Goal: Information Seeking & Learning: Learn about a topic

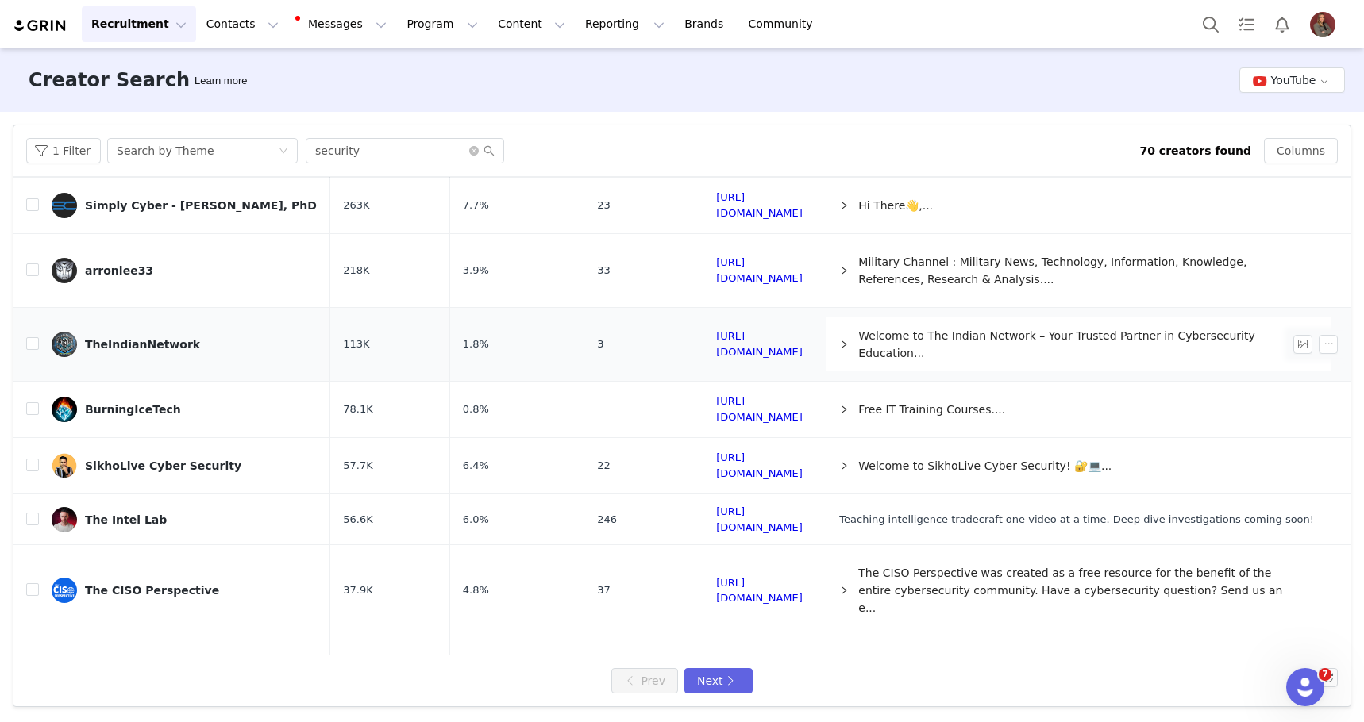
scroll to position [38, 0]
click at [752, 345] on link "[URL][DOMAIN_NAME]" at bounding box center [759, 343] width 87 height 28
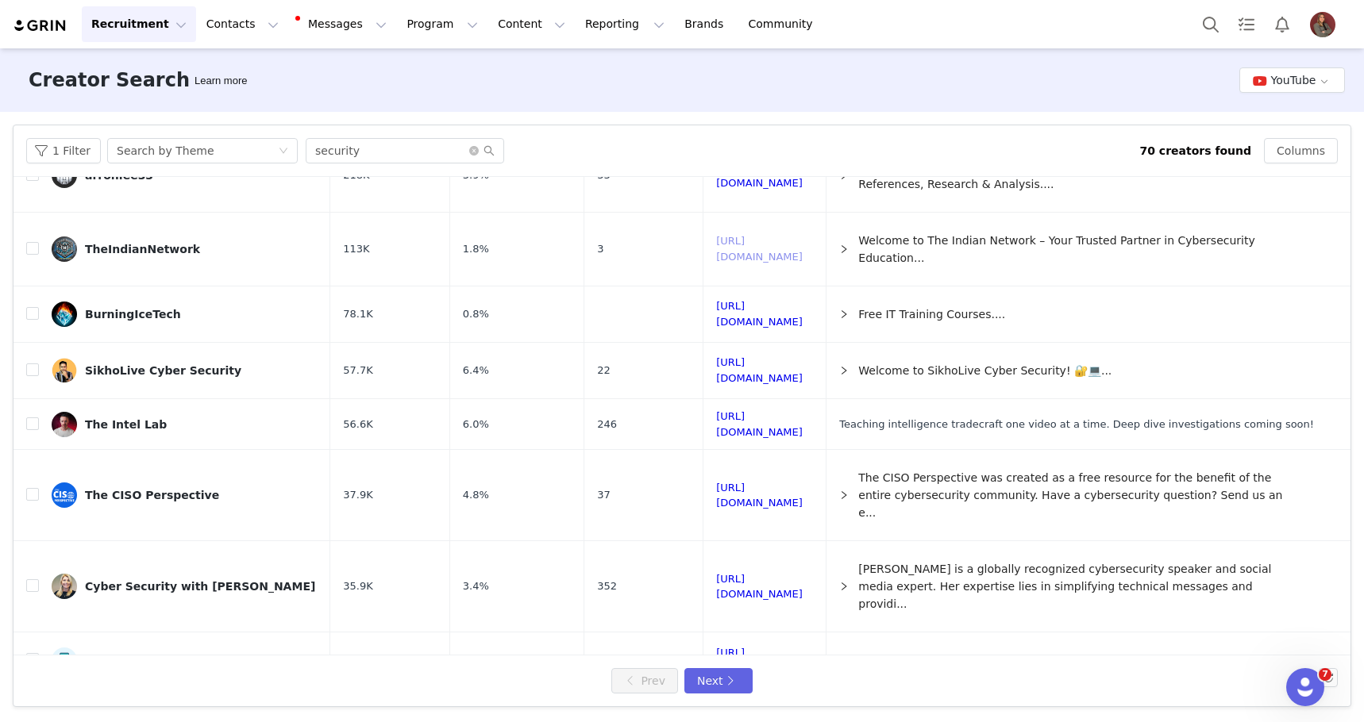
scroll to position [0, 0]
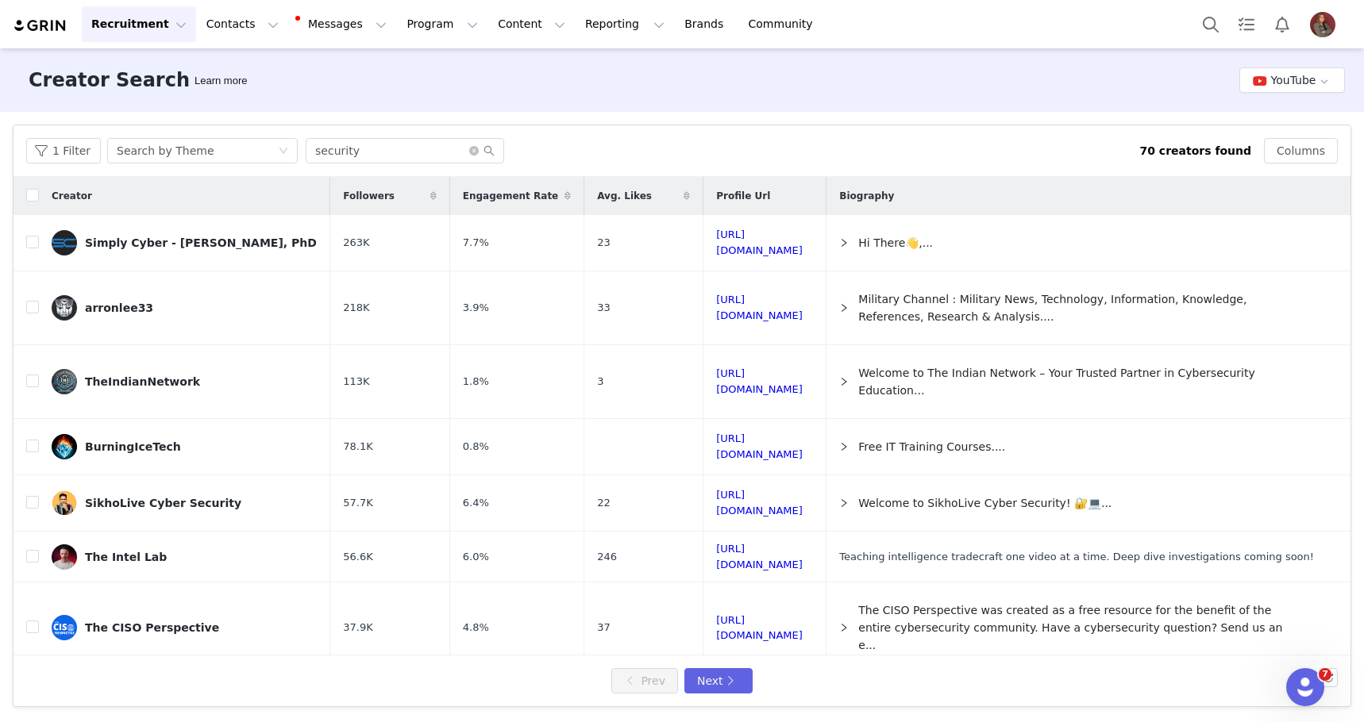
click at [677, 193] on span at bounding box center [686, 196] width 19 height 19
click at [681, 197] on icon at bounding box center [686, 196] width 11 height 10
click at [85, 162] on button "1 Filter" at bounding box center [63, 150] width 75 height 25
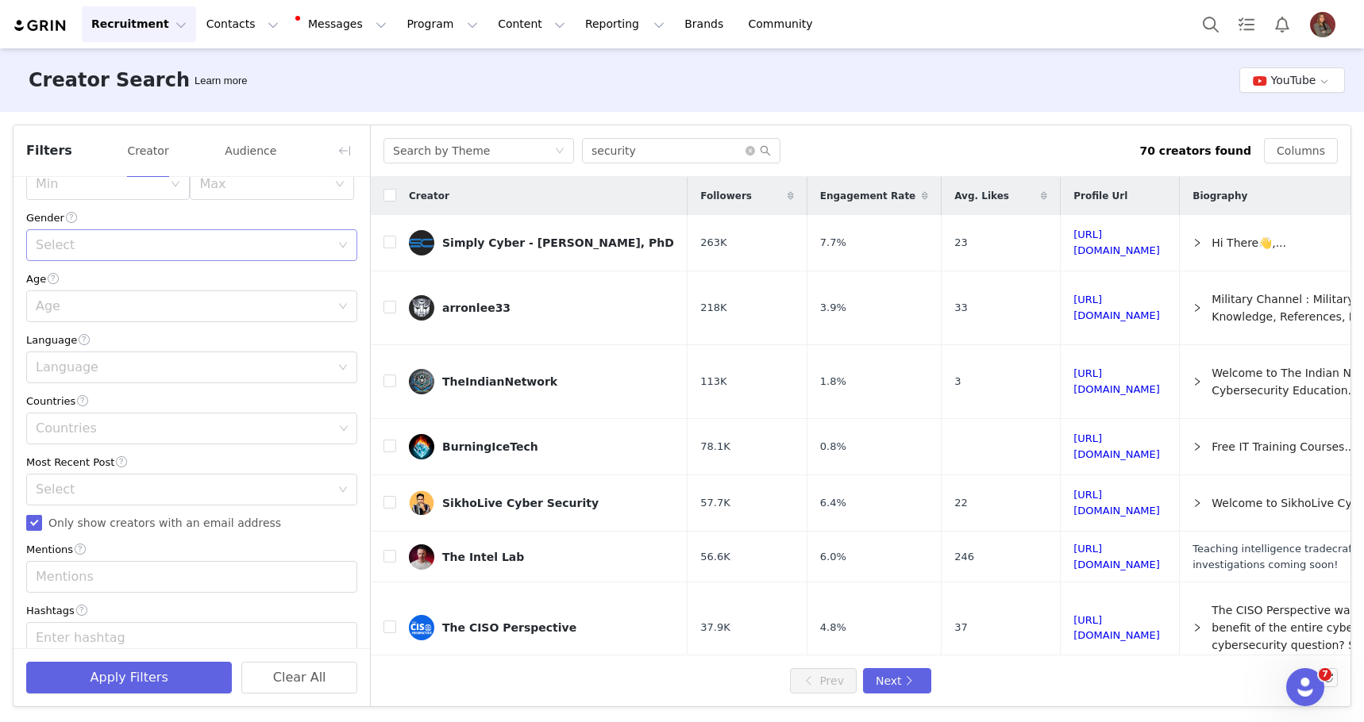
scroll to position [290, 0]
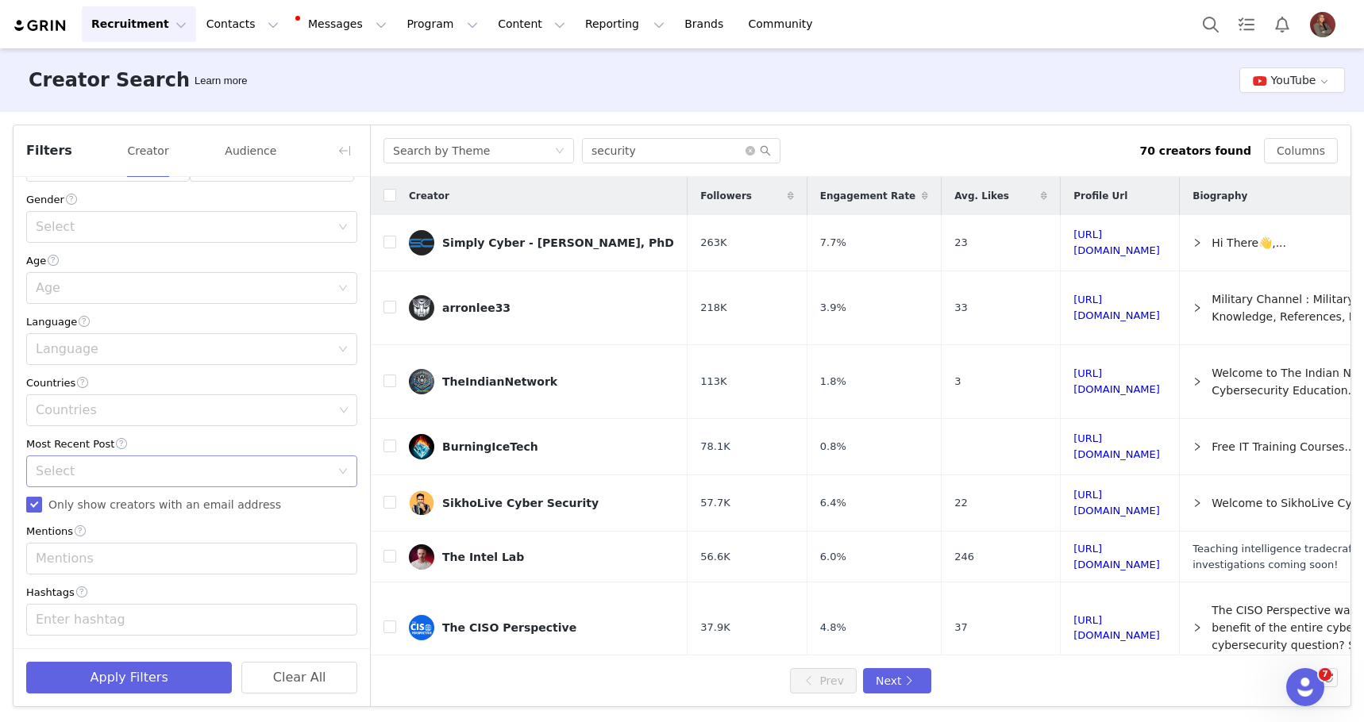
click at [149, 477] on div "Select" at bounding box center [183, 472] width 294 height 16
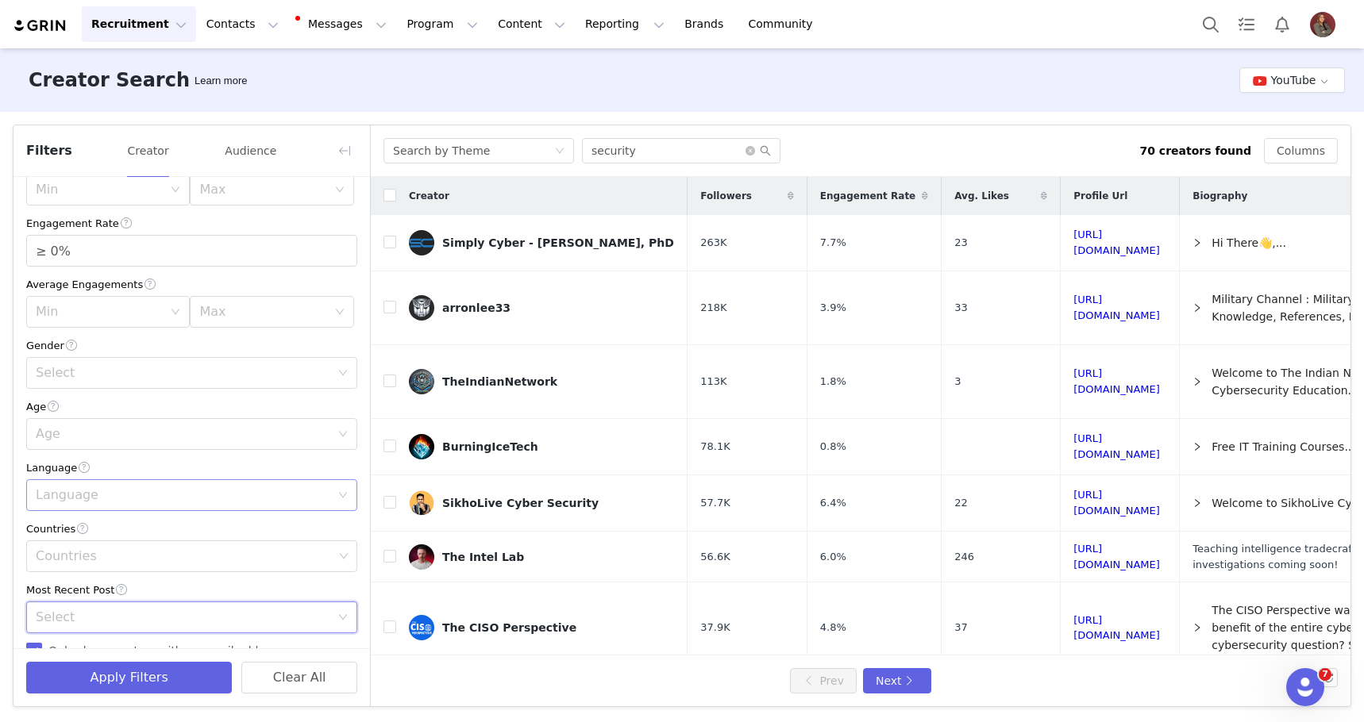
scroll to position [118, 0]
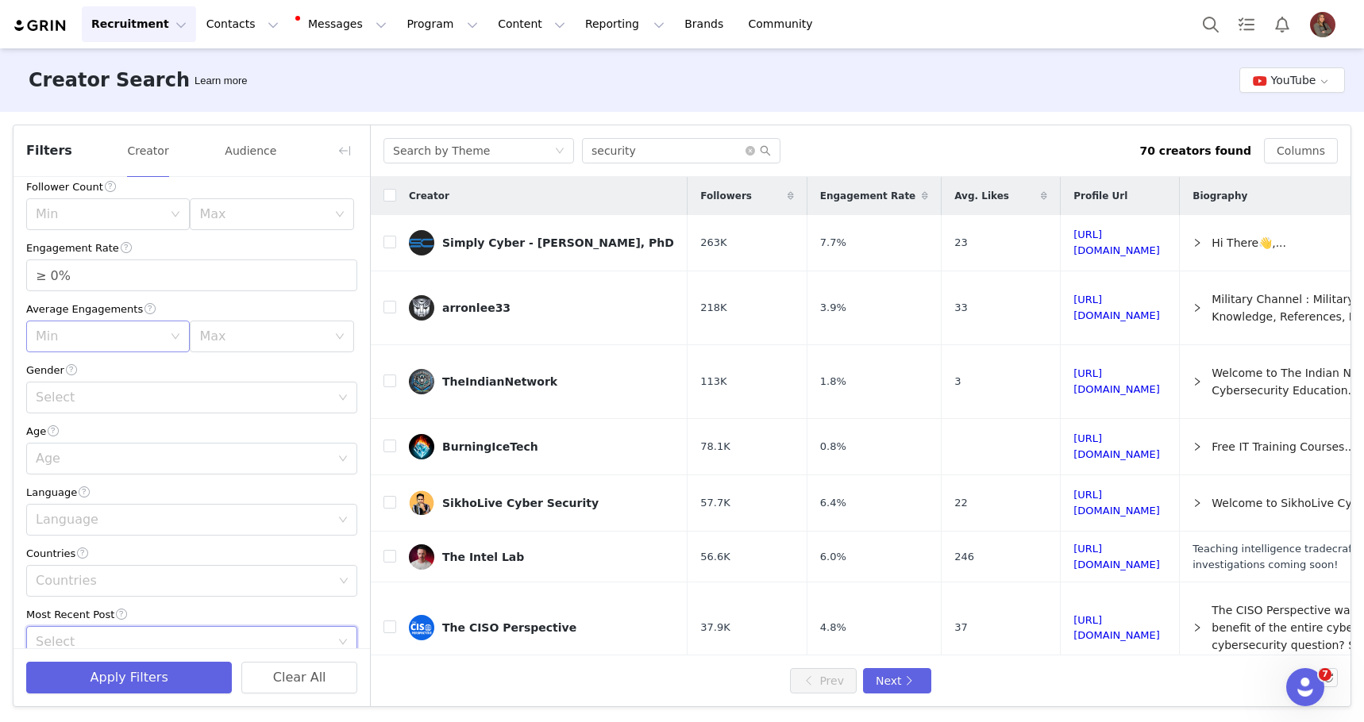
click at [170, 337] on div "Min" at bounding box center [103, 336] width 134 height 30
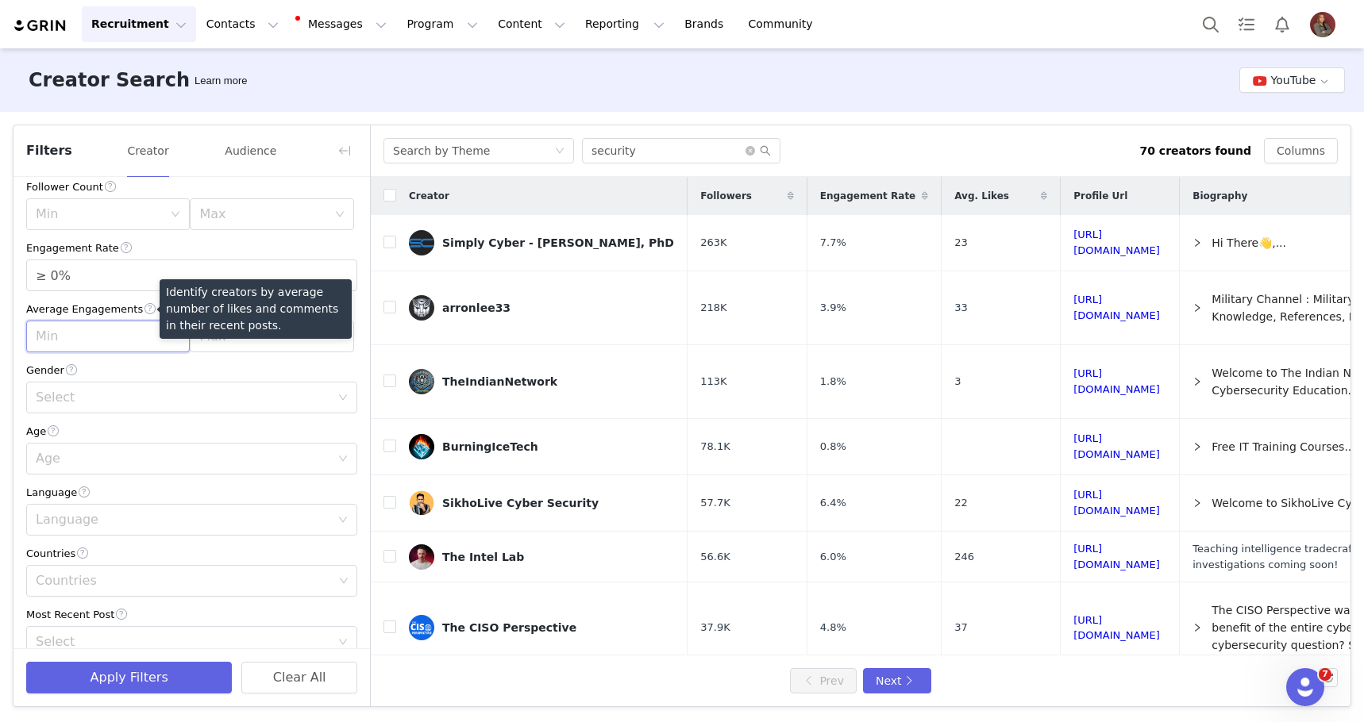
click at [143, 309] on span at bounding box center [150, 309] width 14 height 17
click at [156, 331] on div "Identify creators by average number of likes and comments in their recent posts." at bounding box center [252, 309] width 198 height 60
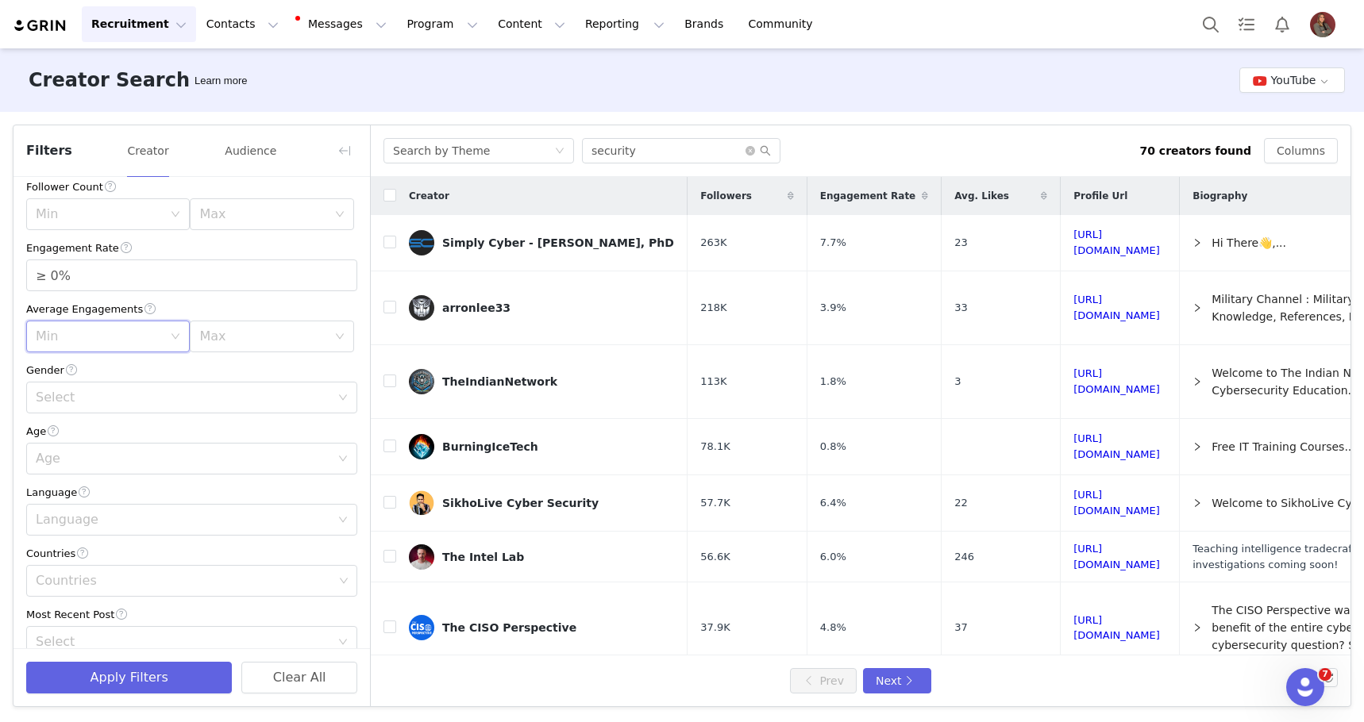
click at [173, 343] on div "Min" at bounding box center [108, 337] width 164 height 32
click at [159, 398] on li "1k" at bounding box center [108, 396] width 164 height 25
click at [140, 676] on button "Apply Filters" at bounding box center [129, 678] width 206 height 32
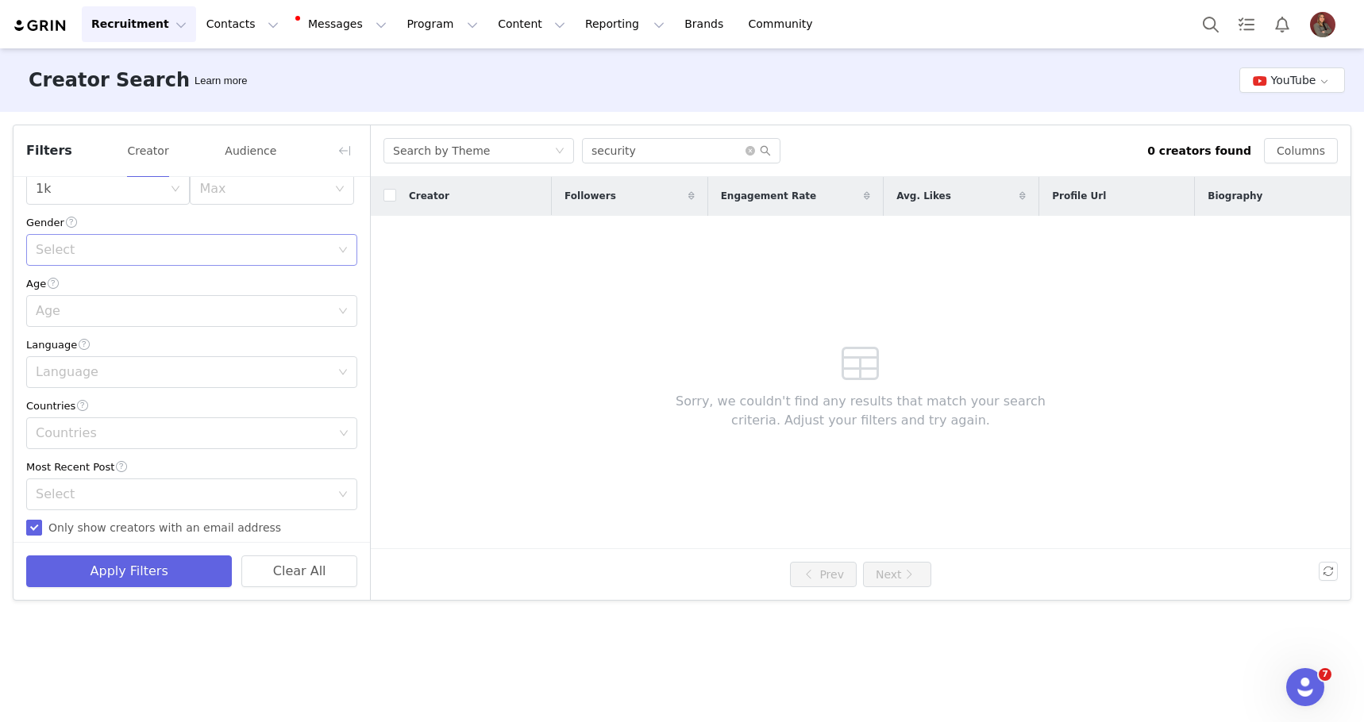
scroll to position [396, 0]
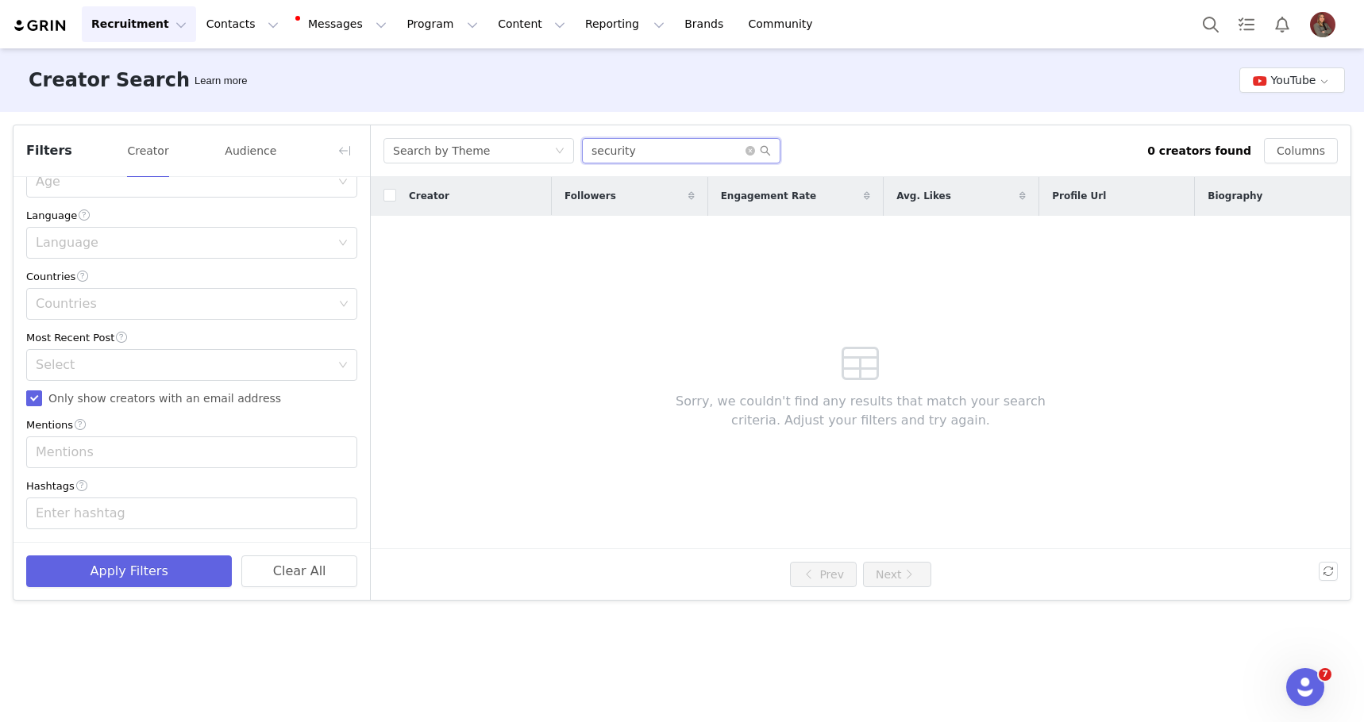
click at [660, 151] on input "security" at bounding box center [681, 150] width 198 height 25
type input "cybersecurity"
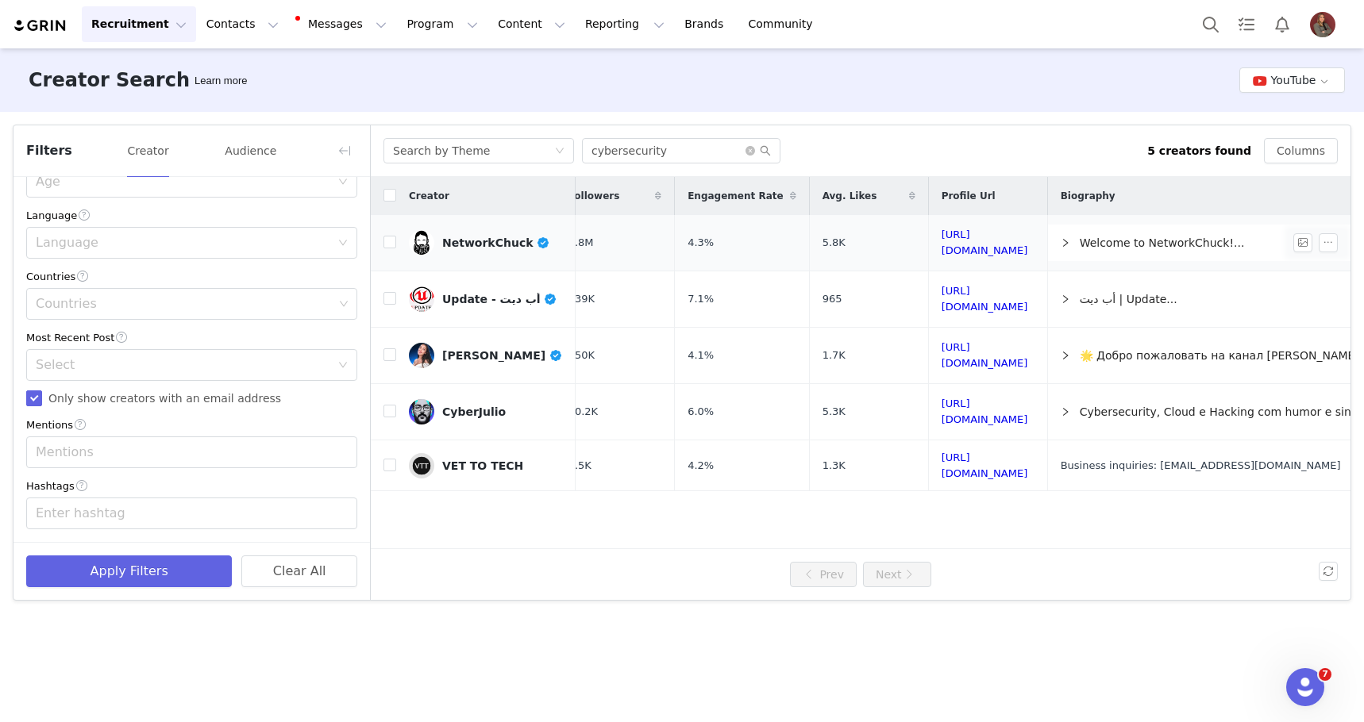
scroll to position [0, 0]
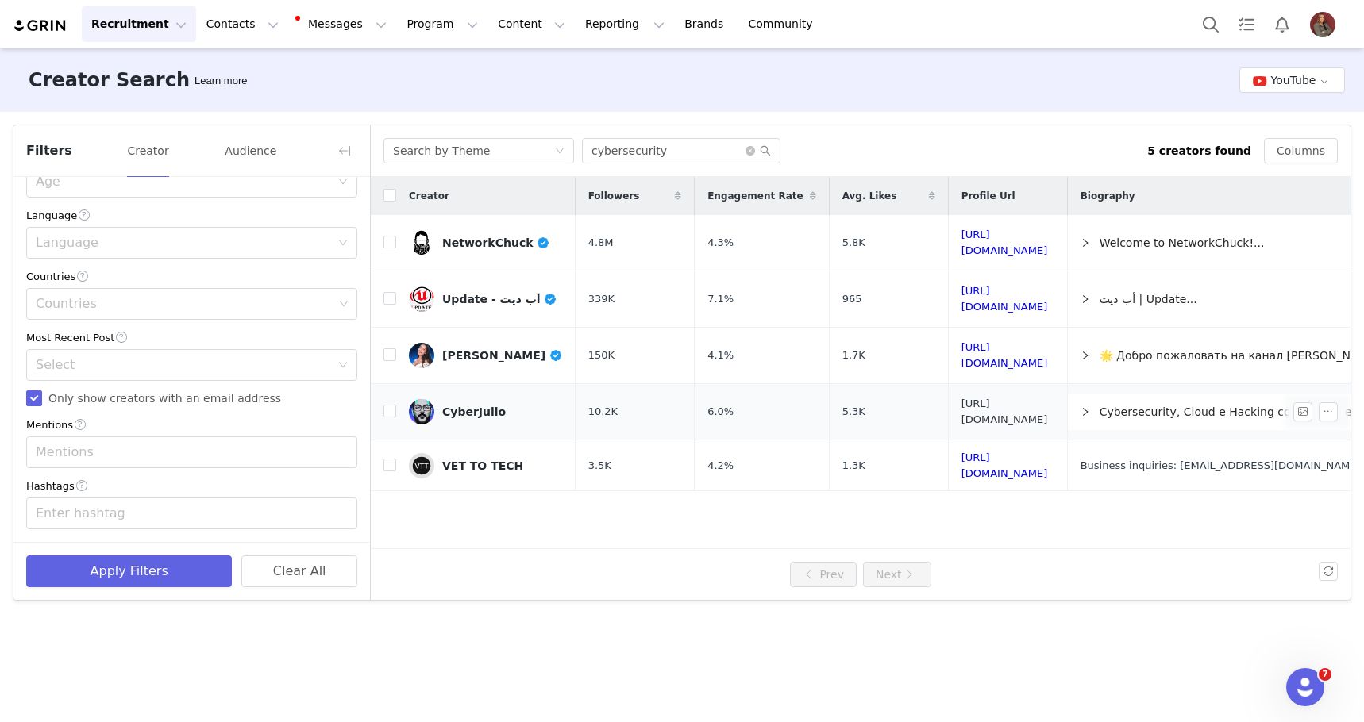
click at [1015, 414] on link "[URL][DOMAIN_NAME]" at bounding box center [1004, 412] width 87 height 28
click at [961, 463] on link "[URL][DOMAIN_NAME]" at bounding box center [1004, 466] width 87 height 28
click at [675, 156] on input "cybersecurity" at bounding box center [681, 150] width 198 height 25
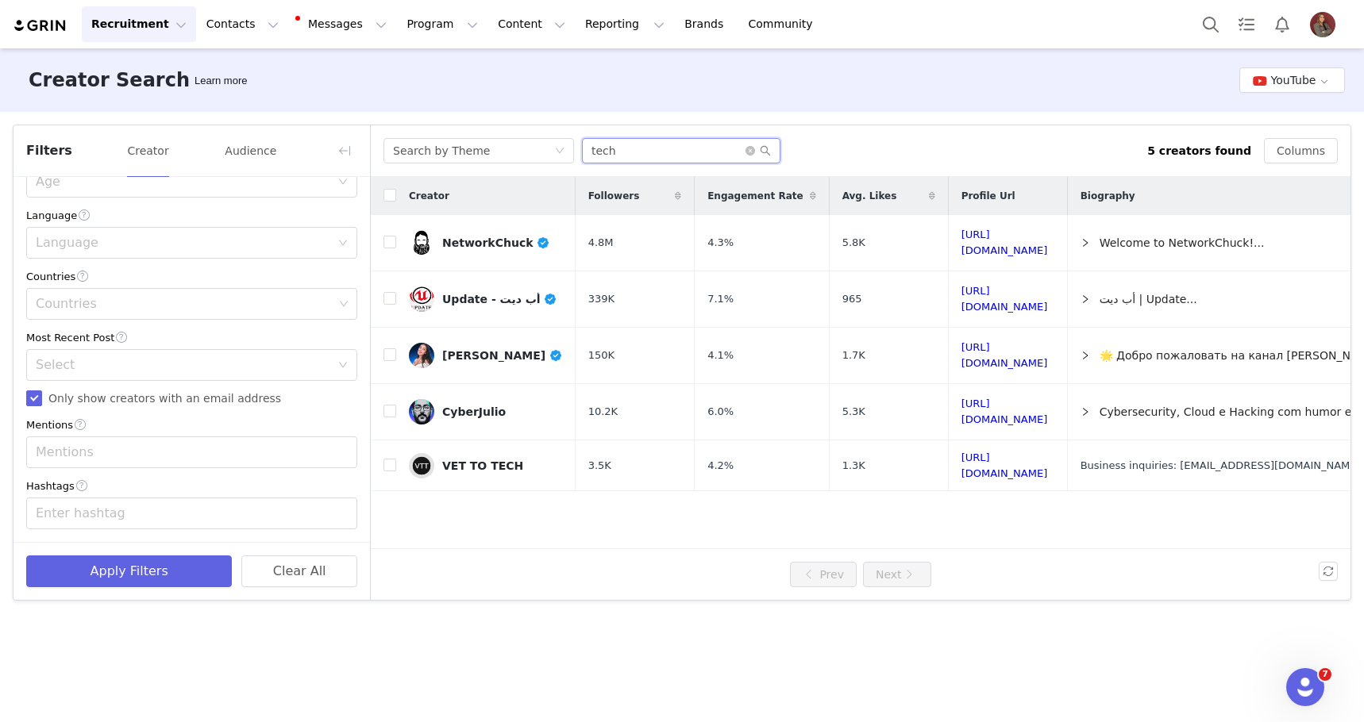
type input "tech"
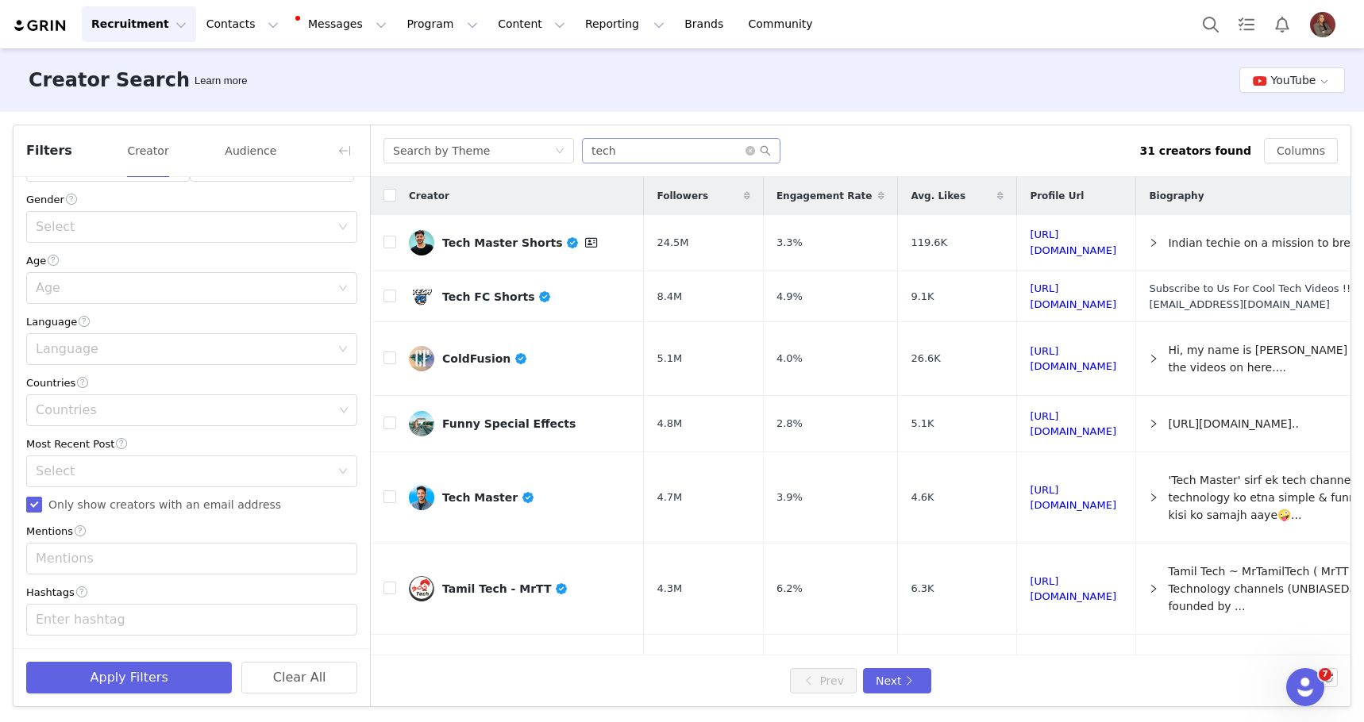
scroll to position [290, 0]
click at [1030, 241] on link "[URL][DOMAIN_NAME]" at bounding box center [1073, 243] width 87 height 28
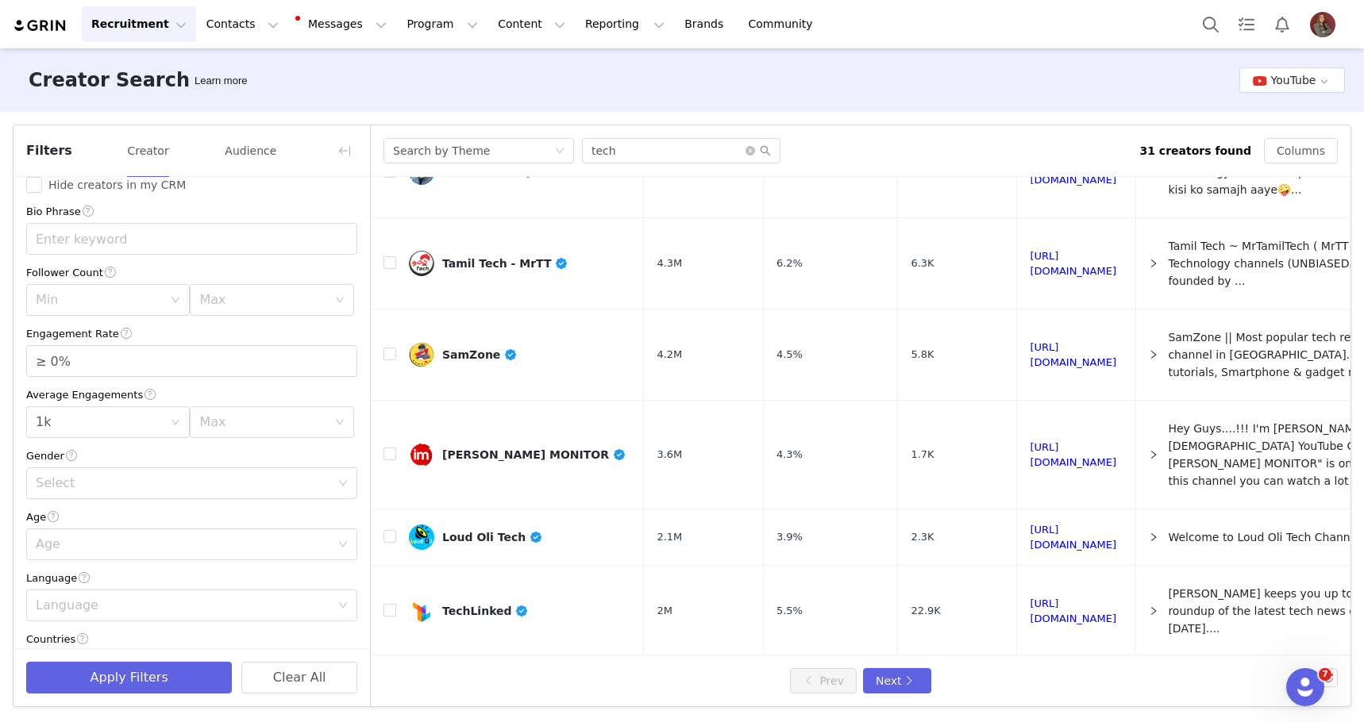
scroll to position [0, 0]
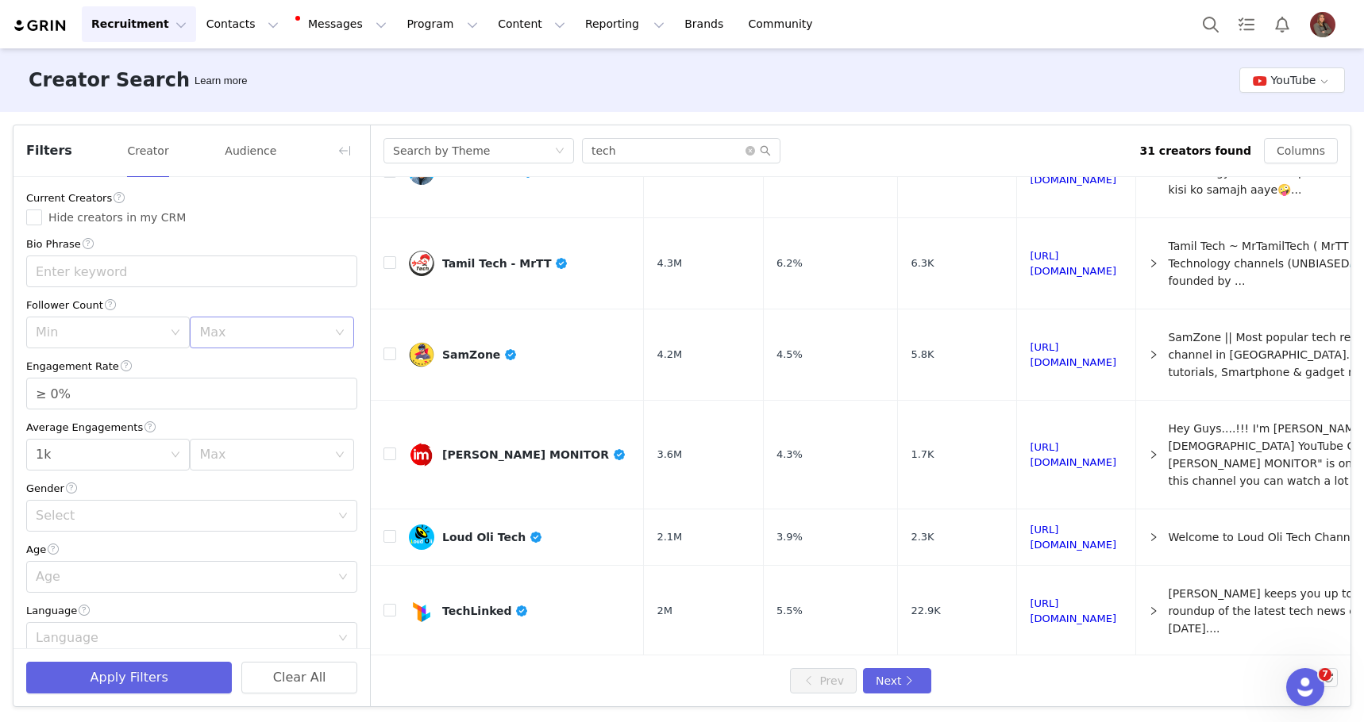
click at [247, 333] on div "Max" at bounding box center [262, 333] width 127 height 16
click at [234, 479] on li "250k" at bounding box center [272, 483] width 164 height 25
click at [156, 684] on button "Apply Filters" at bounding box center [129, 678] width 206 height 32
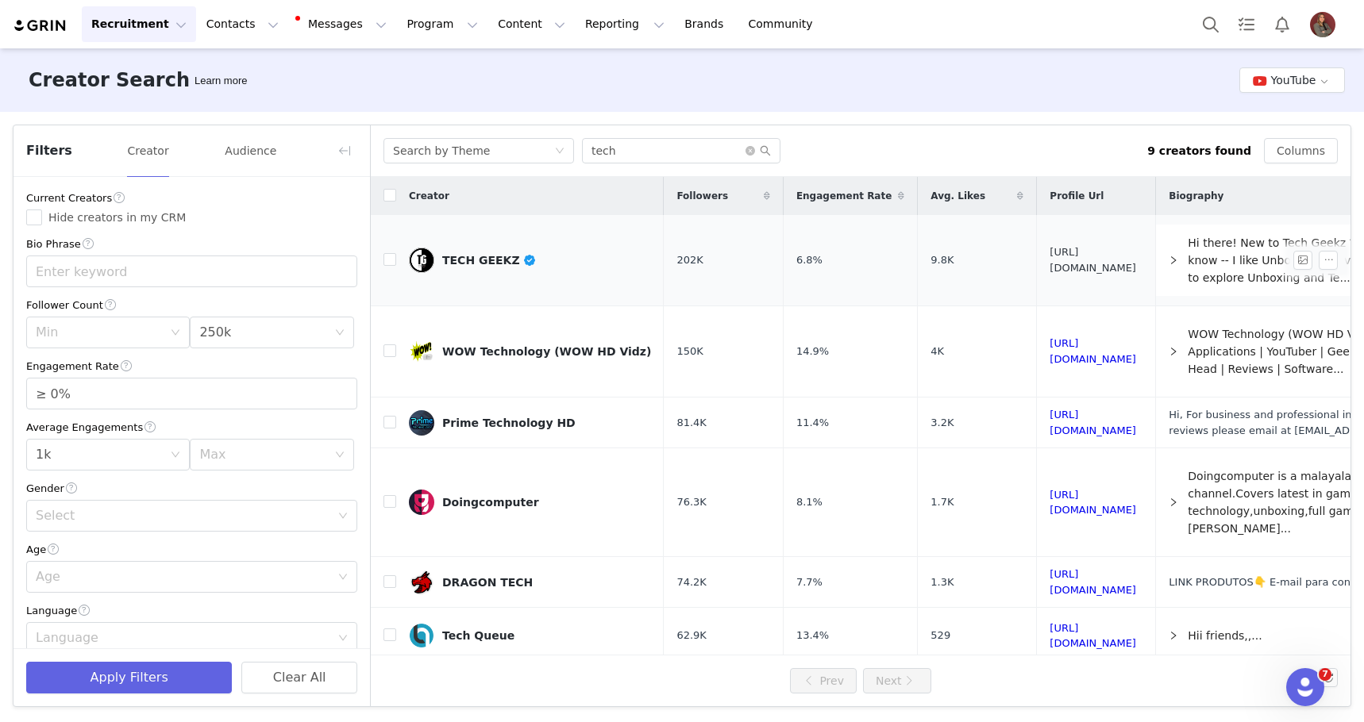
click at [1107, 264] on link "[URL][DOMAIN_NAME]" at bounding box center [1092, 260] width 87 height 28
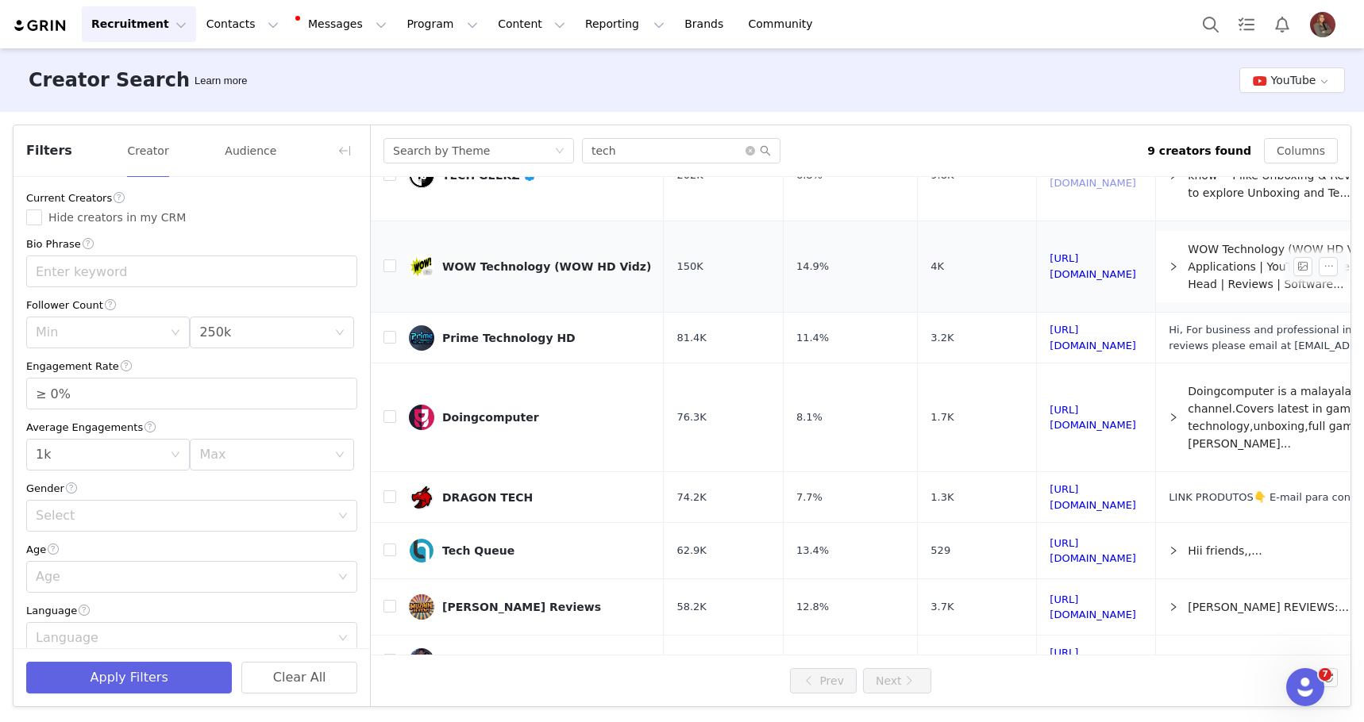
scroll to position [109, 0]
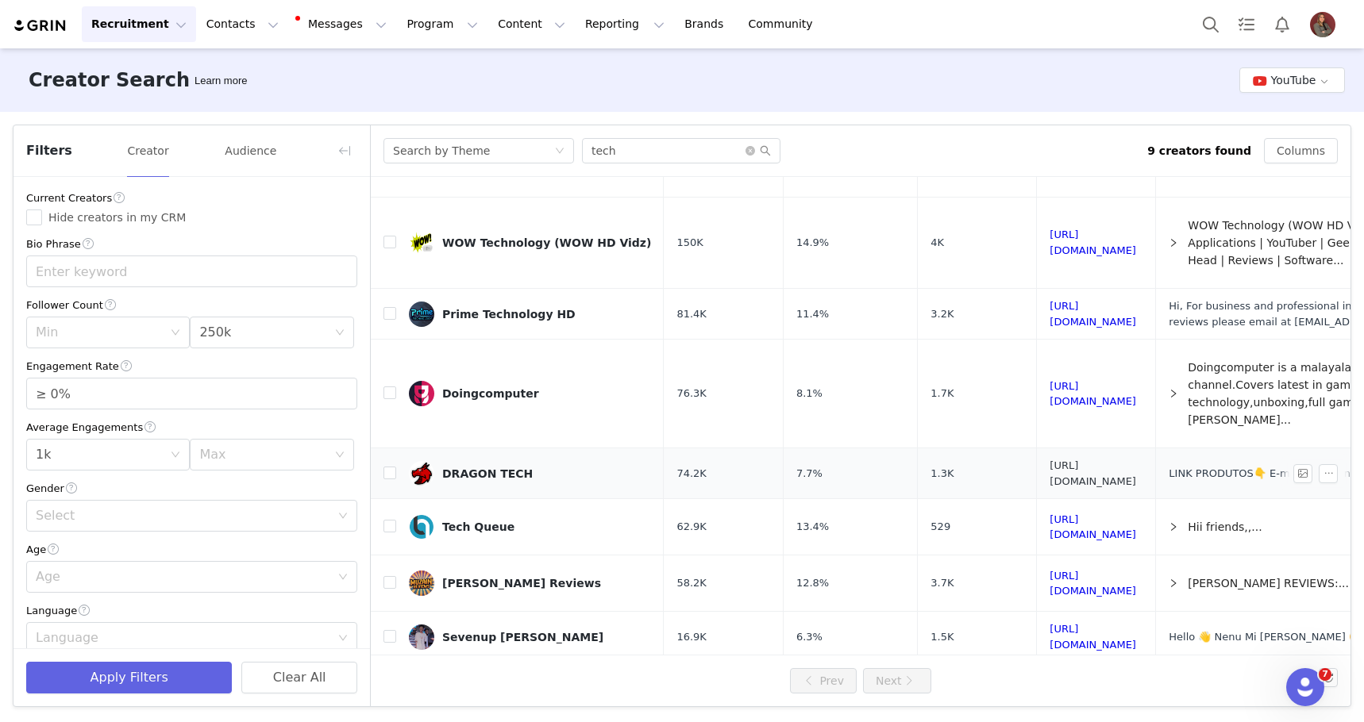
click at [1068, 460] on link "[URL][DOMAIN_NAME]" at bounding box center [1092, 474] width 87 height 28
click at [337, 150] on button "button" at bounding box center [344, 150] width 25 height 25
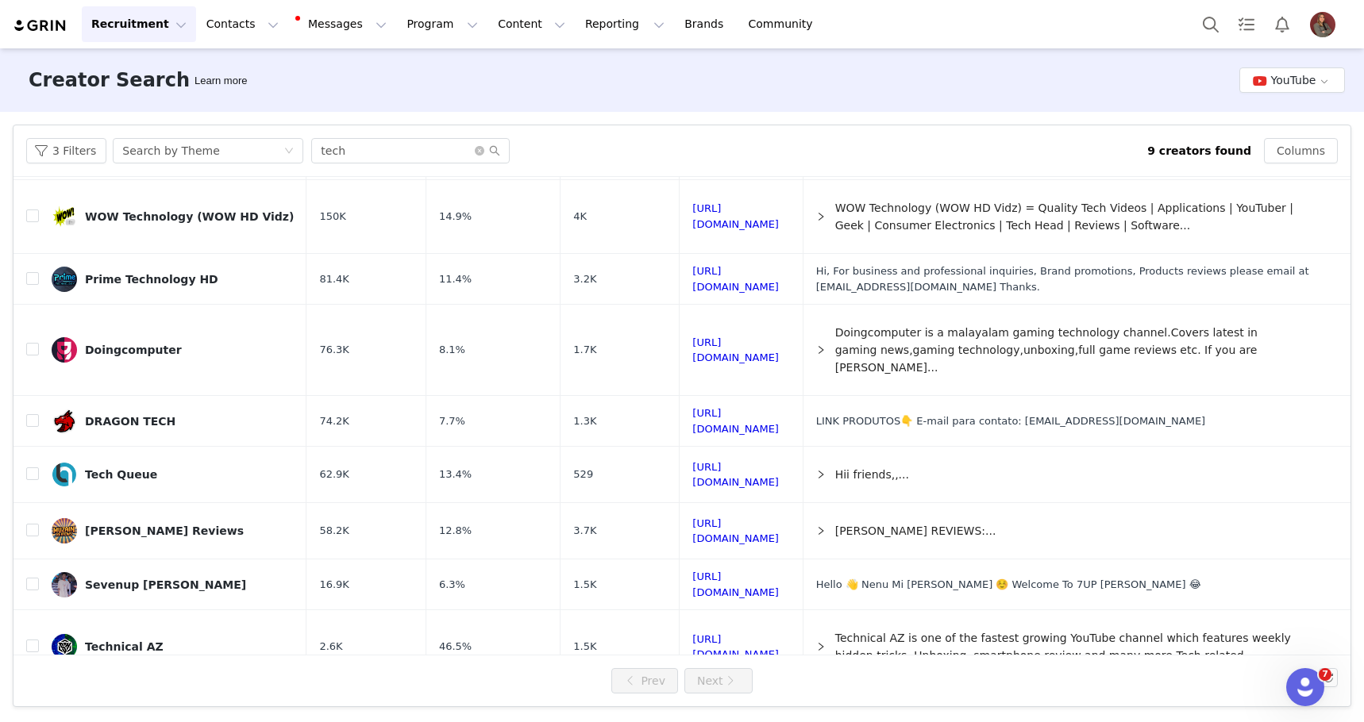
click at [614, 148] on div "3 Filters Search by Theme tech" at bounding box center [586, 150] width 1121 height 25
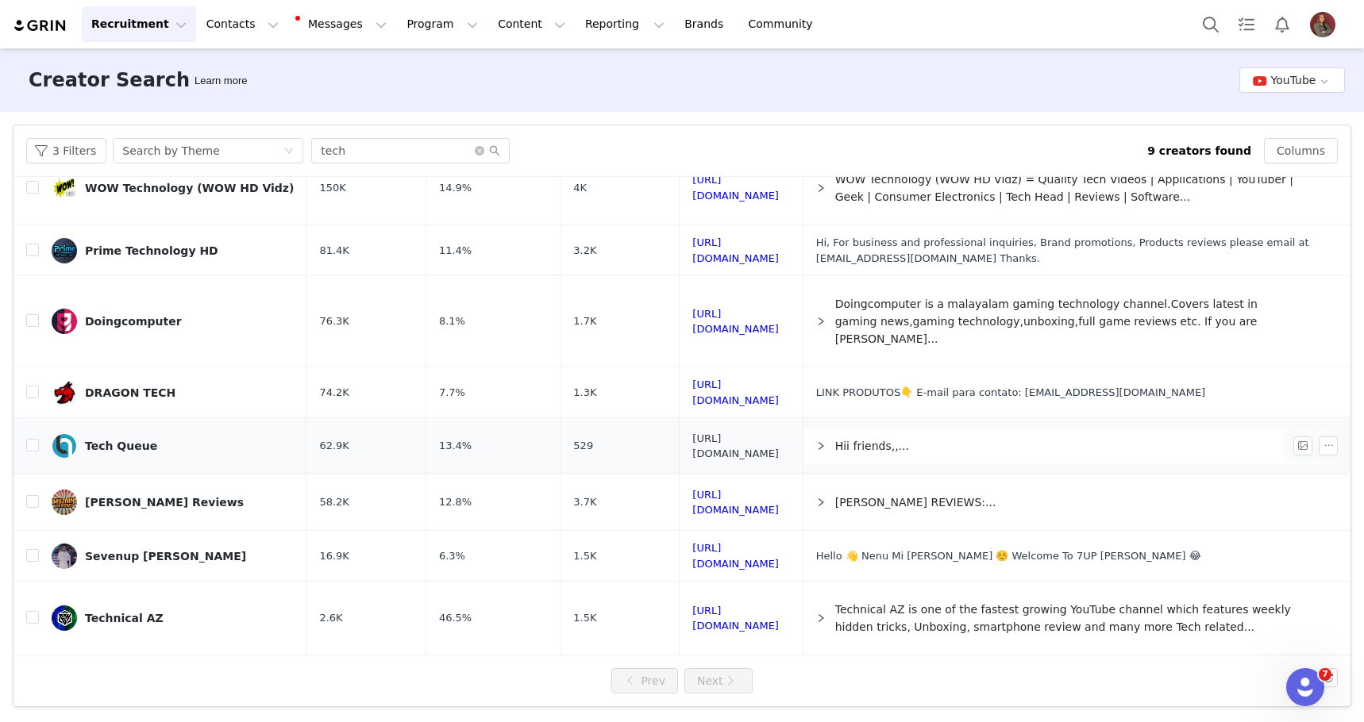
click at [779, 433] on link "[URL][DOMAIN_NAME]" at bounding box center [735, 447] width 87 height 28
click at [705, 610] on link "[URL][DOMAIN_NAME]" at bounding box center [735, 619] width 87 height 28
click at [745, 380] on link "[URL][DOMAIN_NAME]" at bounding box center [735, 393] width 87 height 28
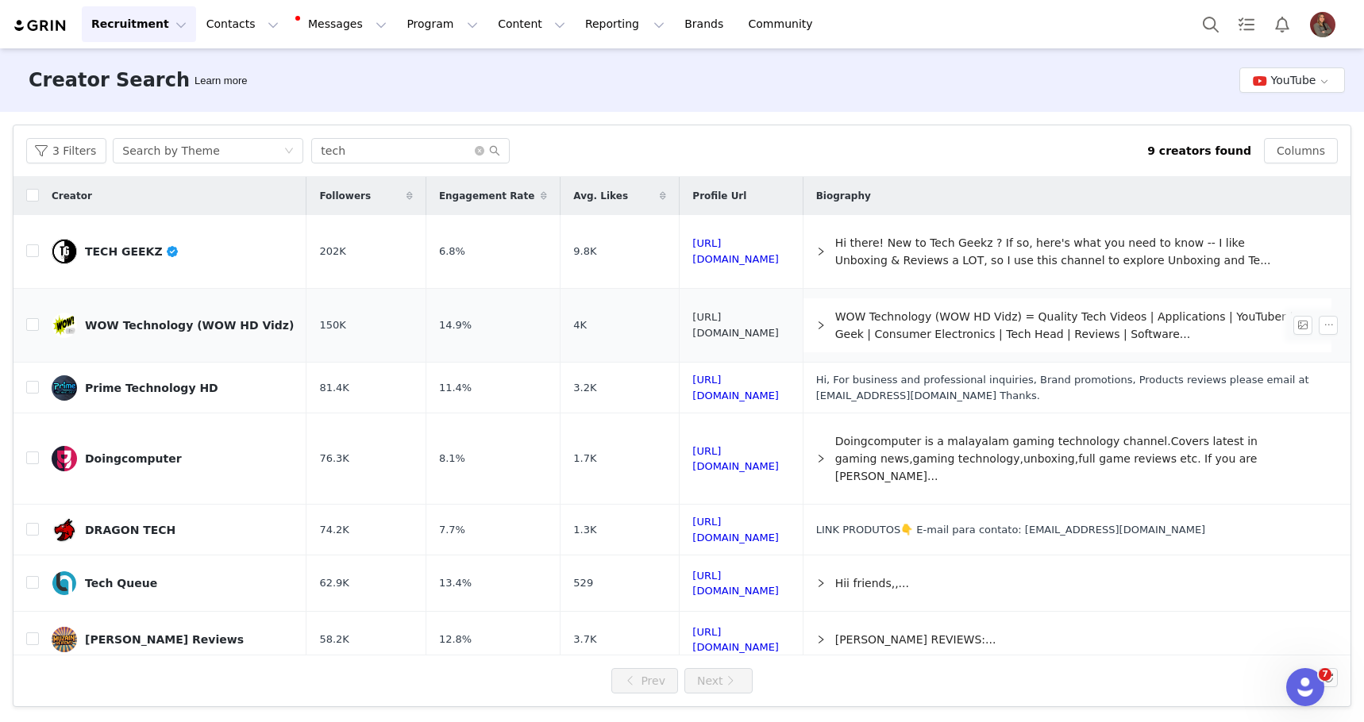
click at [742, 339] on link "[URL][DOMAIN_NAME]" at bounding box center [735, 325] width 87 height 28
click at [376, 154] on input "tech" at bounding box center [410, 150] width 198 height 25
type input "technology"
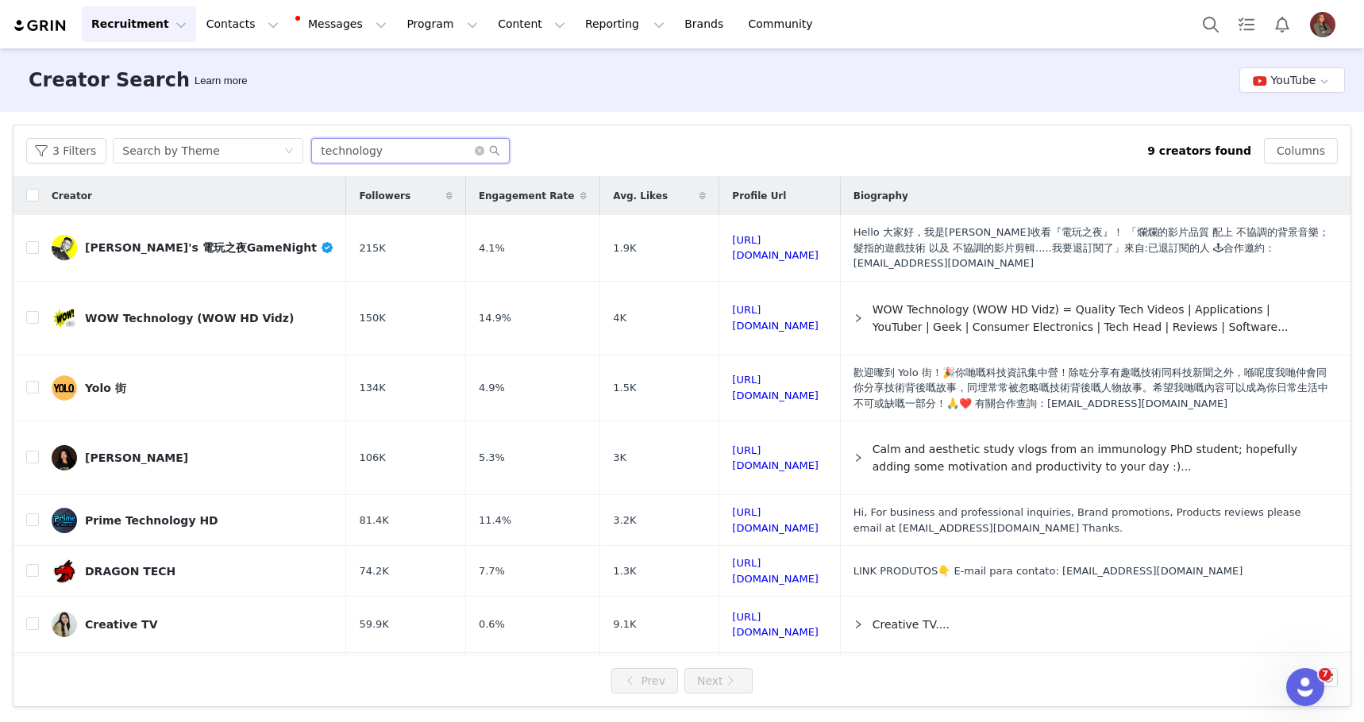
click at [393, 154] on input "technology" at bounding box center [410, 150] width 198 height 25
type input "gaming"
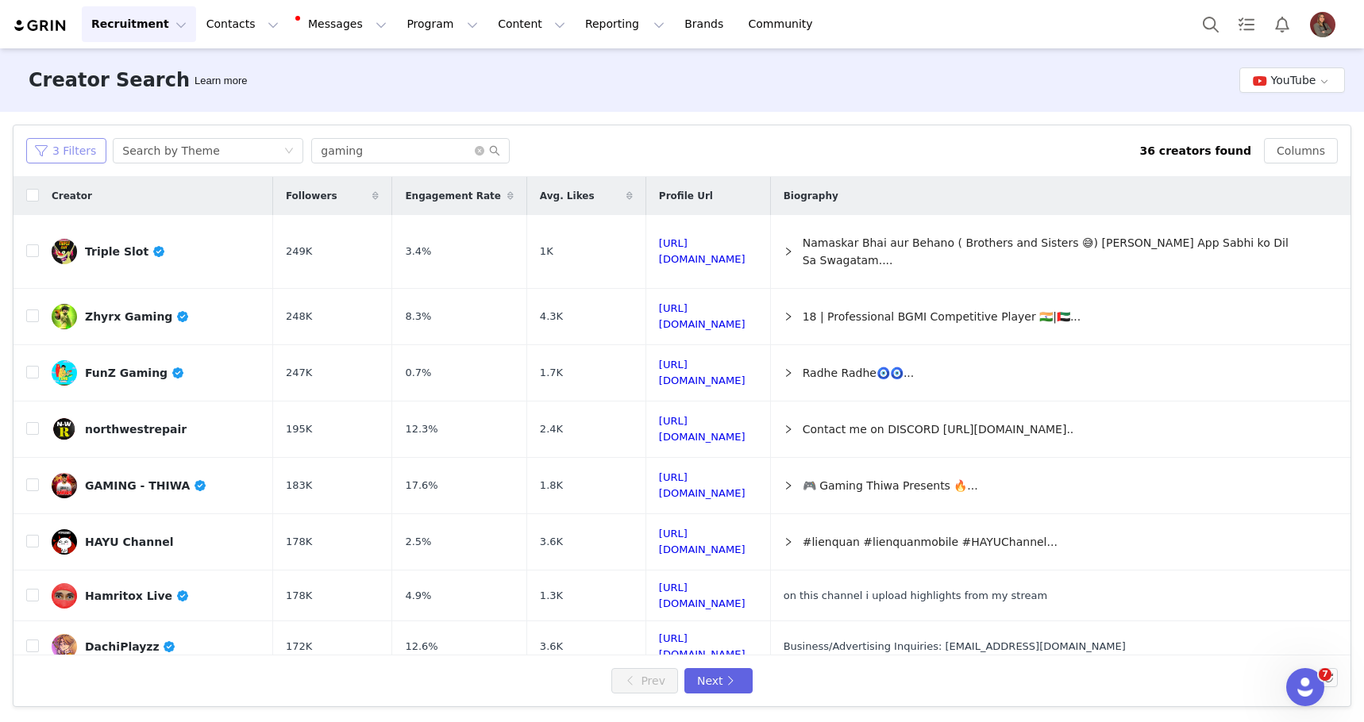
click at [47, 150] on button "3 Filters" at bounding box center [66, 150] width 80 height 25
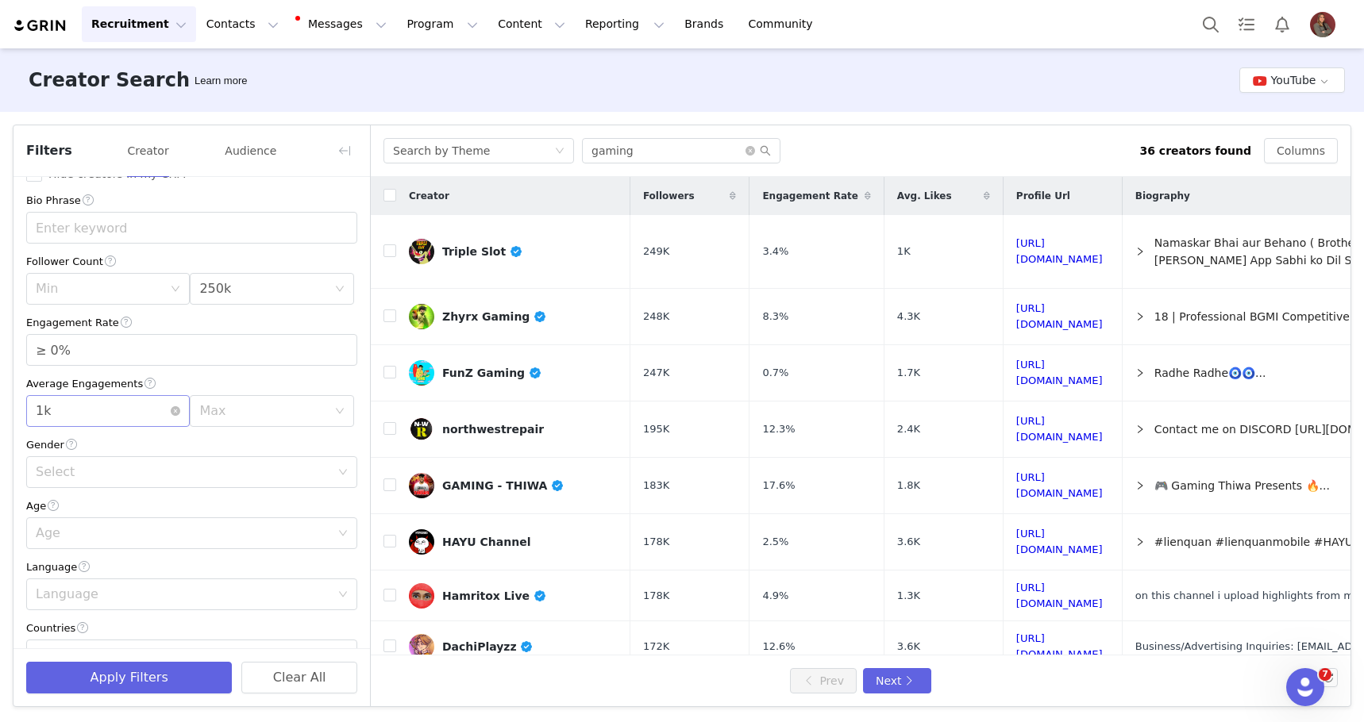
scroll to position [56, 0]
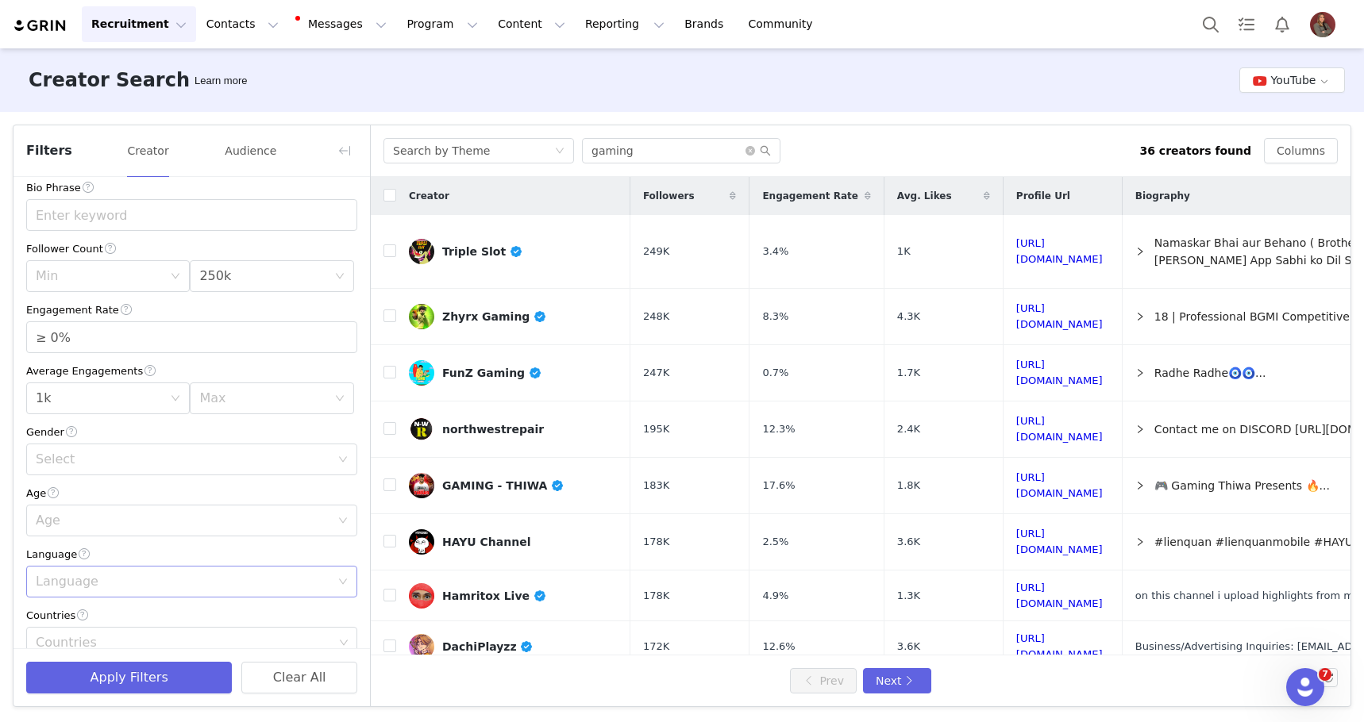
click at [98, 584] on div "Language" at bounding box center [183, 582] width 294 height 16
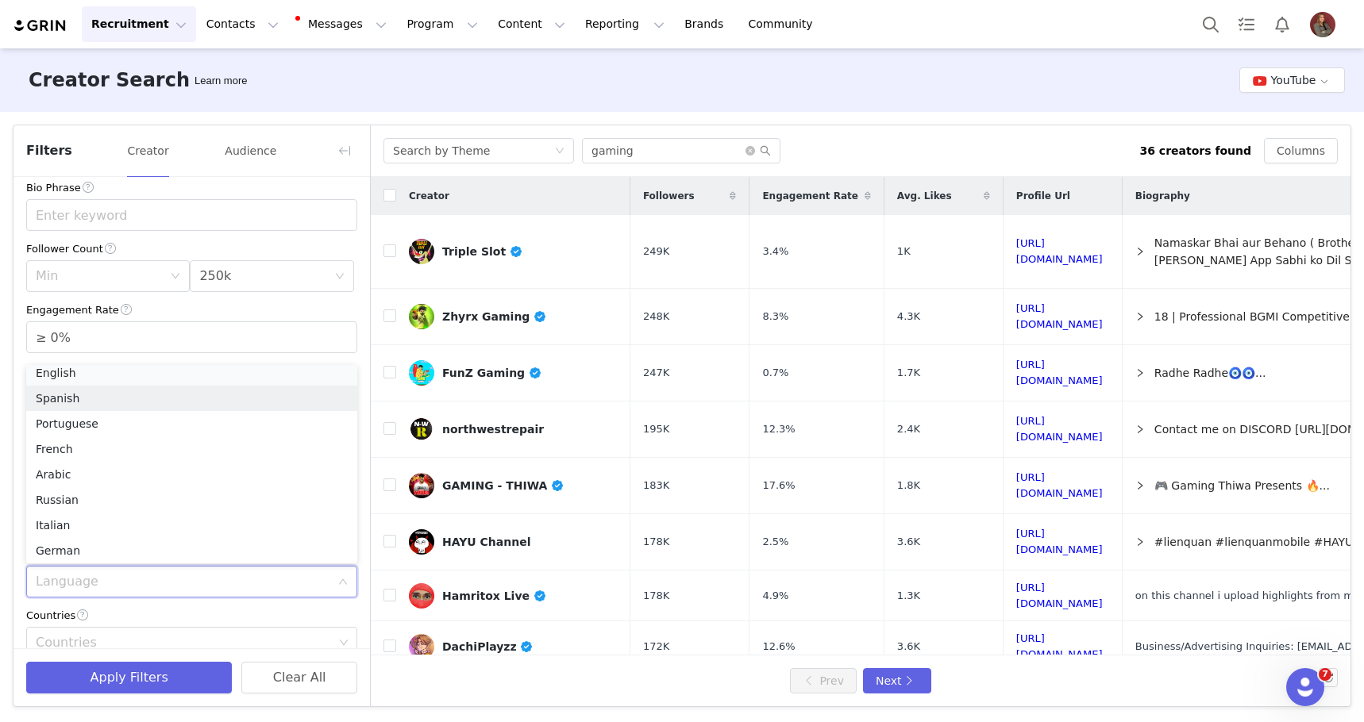
scroll to position [3, 0]
click at [105, 379] on li "English" at bounding box center [191, 377] width 331 height 25
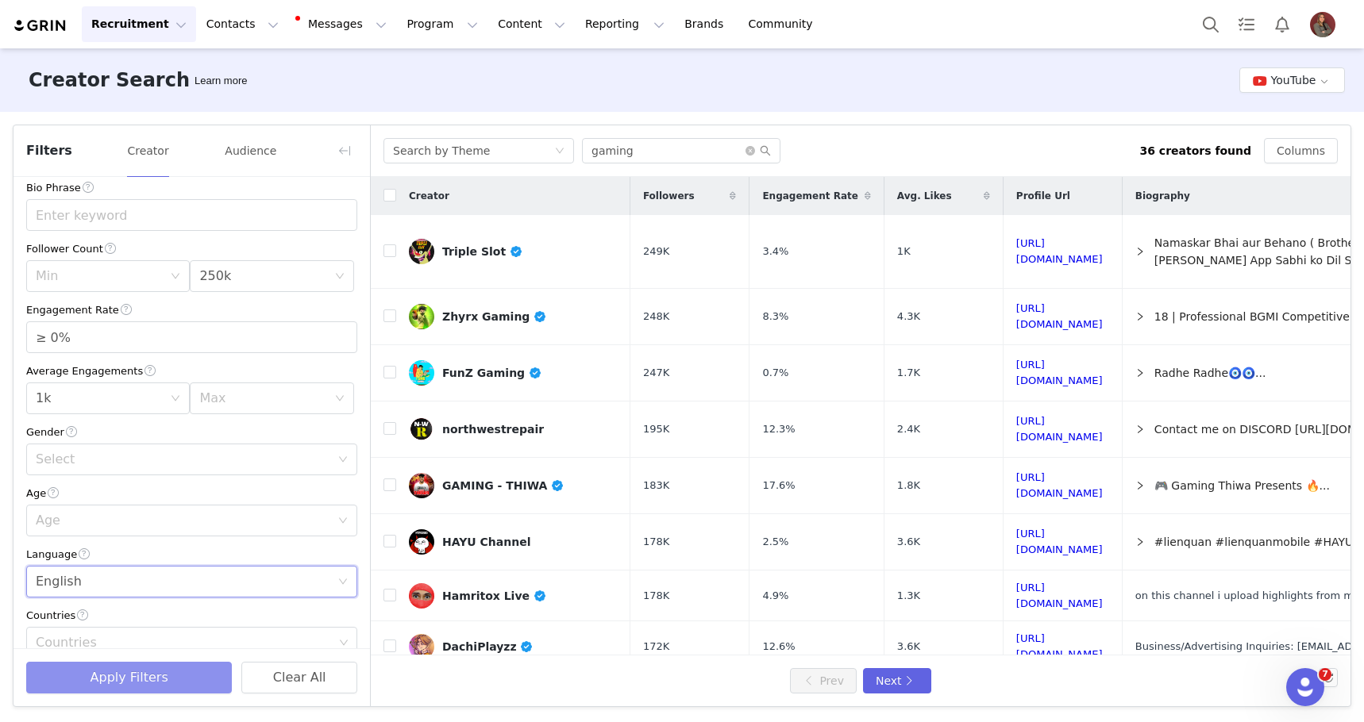
click at [125, 683] on button "Apply Filters" at bounding box center [129, 678] width 206 height 32
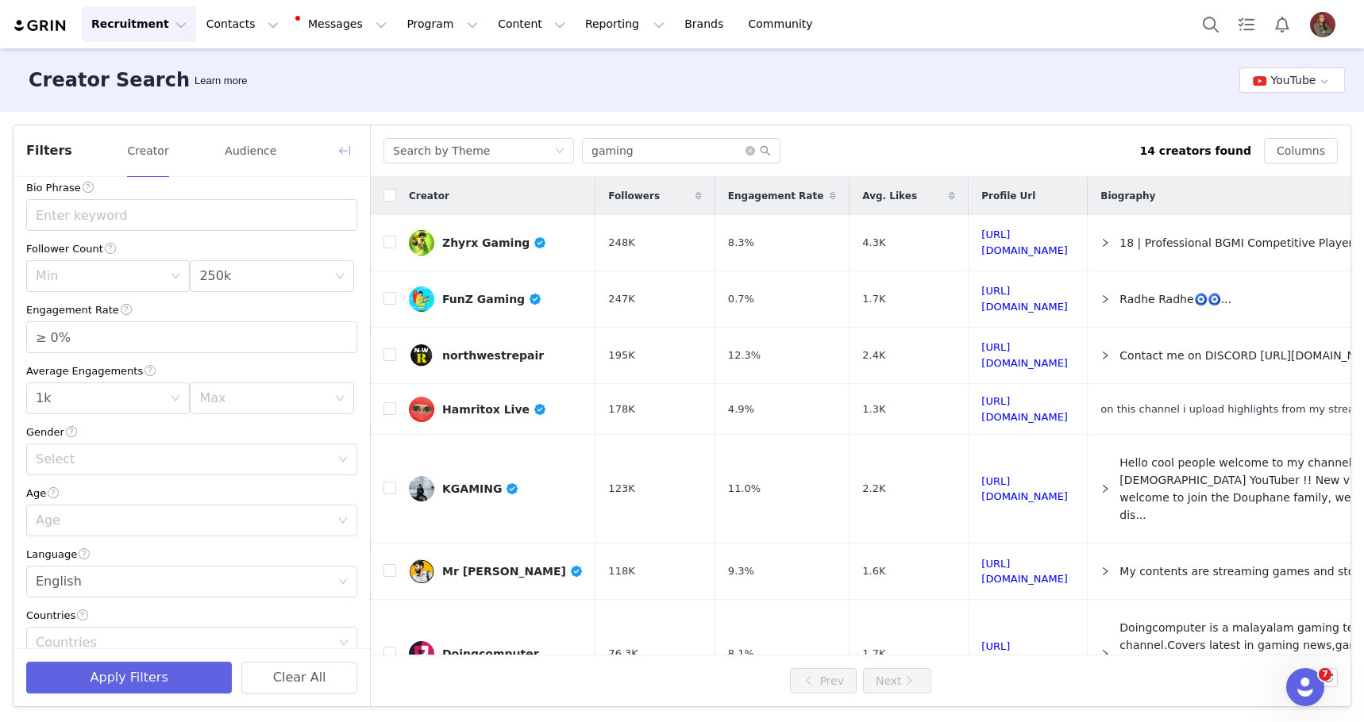
click at [348, 148] on button "button" at bounding box center [344, 150] width 25 height 25
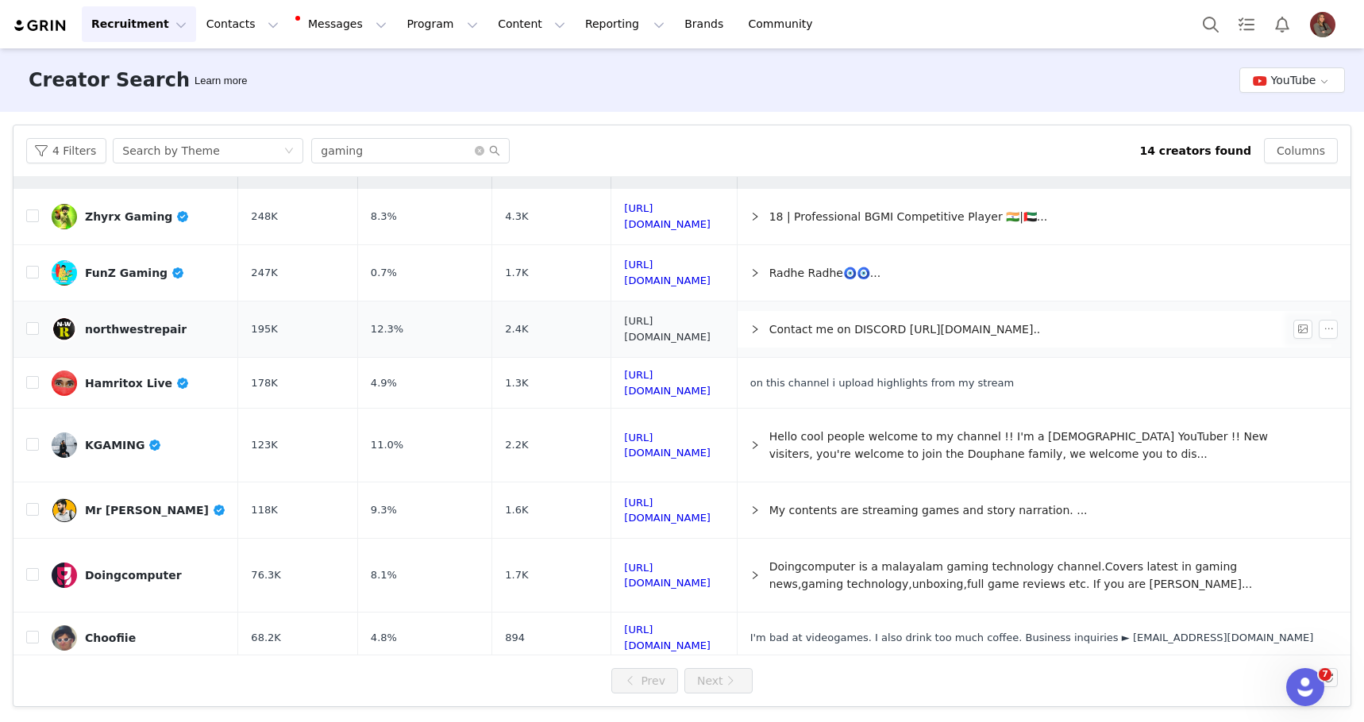
scroll to position [37, 0]
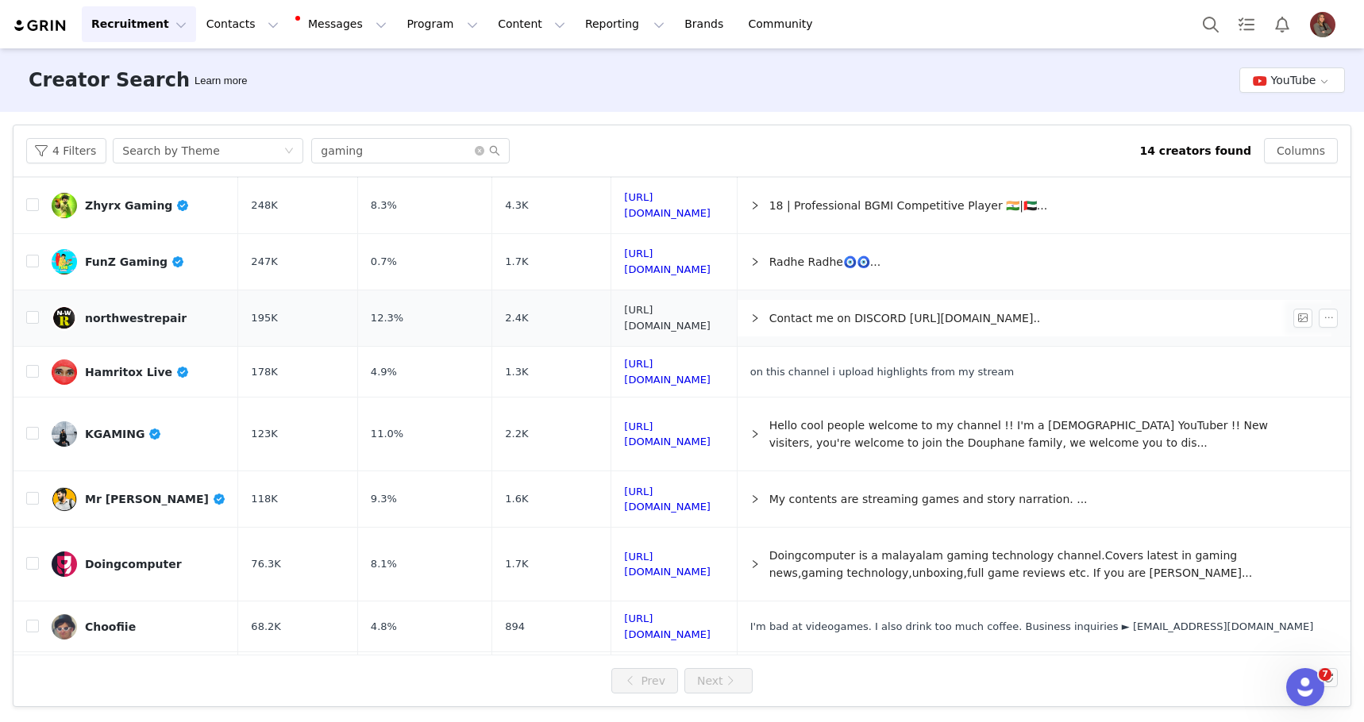
click at [695, 314] on link "[URL][DOMAIN_NAME]" at bounding box center [667, 318] width 87 height 28
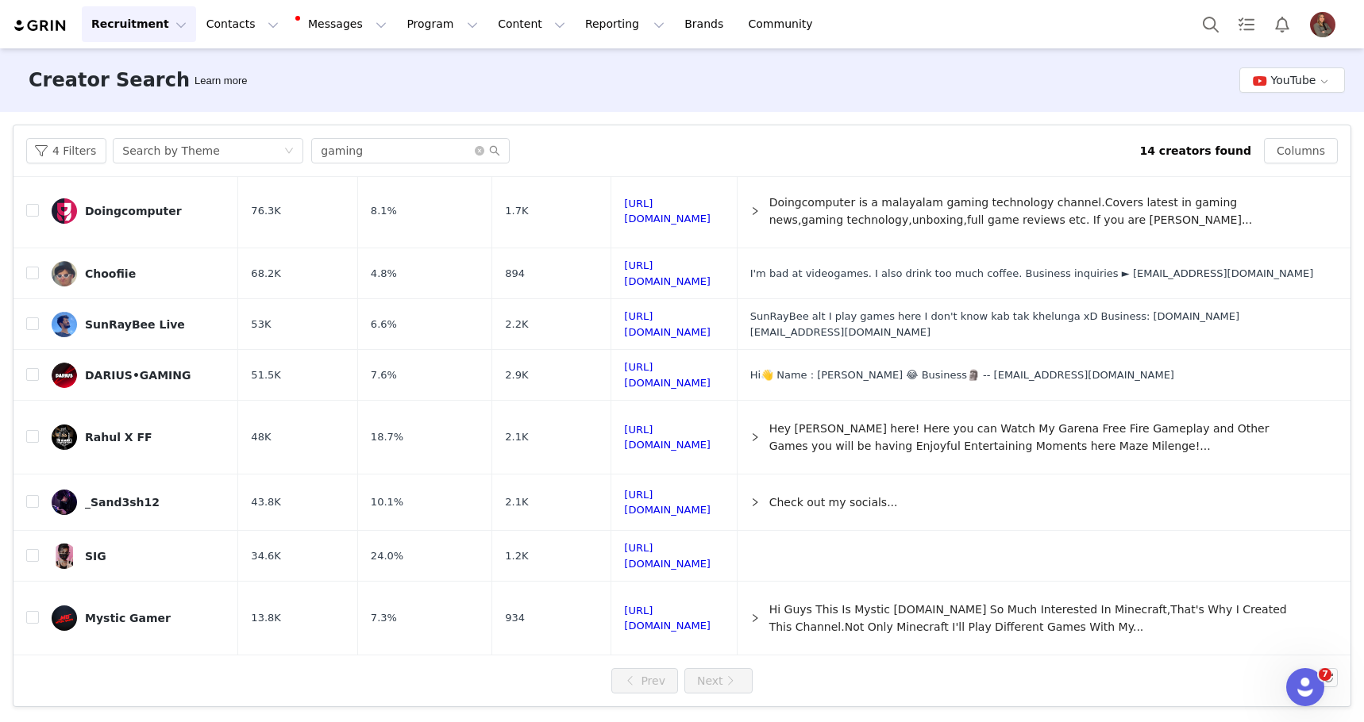
scroll to position [438, 0]
click at [631, 260] on link "[URL][DOMAIN_NAME]" at bounding box center [667, 274] width 87 height 28
click at [703, 491] on link "[URL][DOMAIN_NAME]" at bounding box center [667, 503] width 87 height 28
click at [360, 148] on input "gaming" at bounding box center [410, 150] width 198 height 25
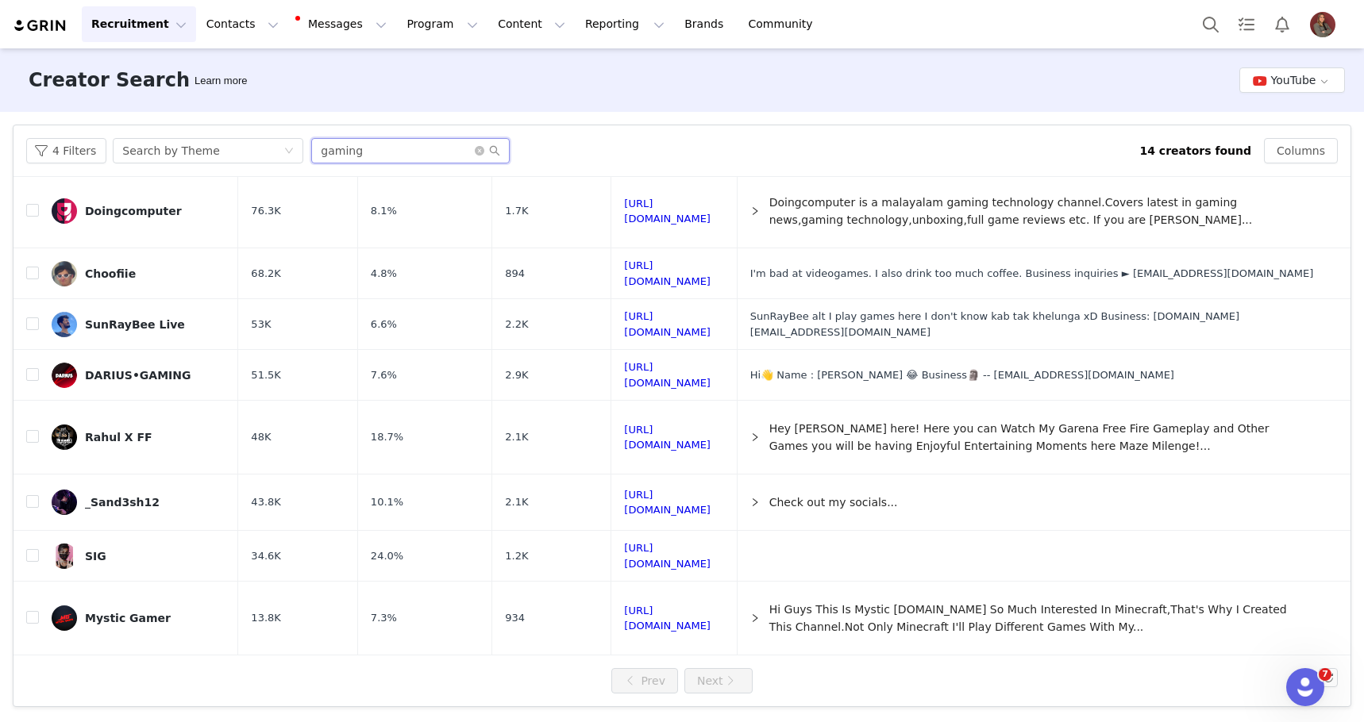
click at [360, 148] on input "gaming" at bounding box center [410, 150] width 198 height 25
type input "IT"
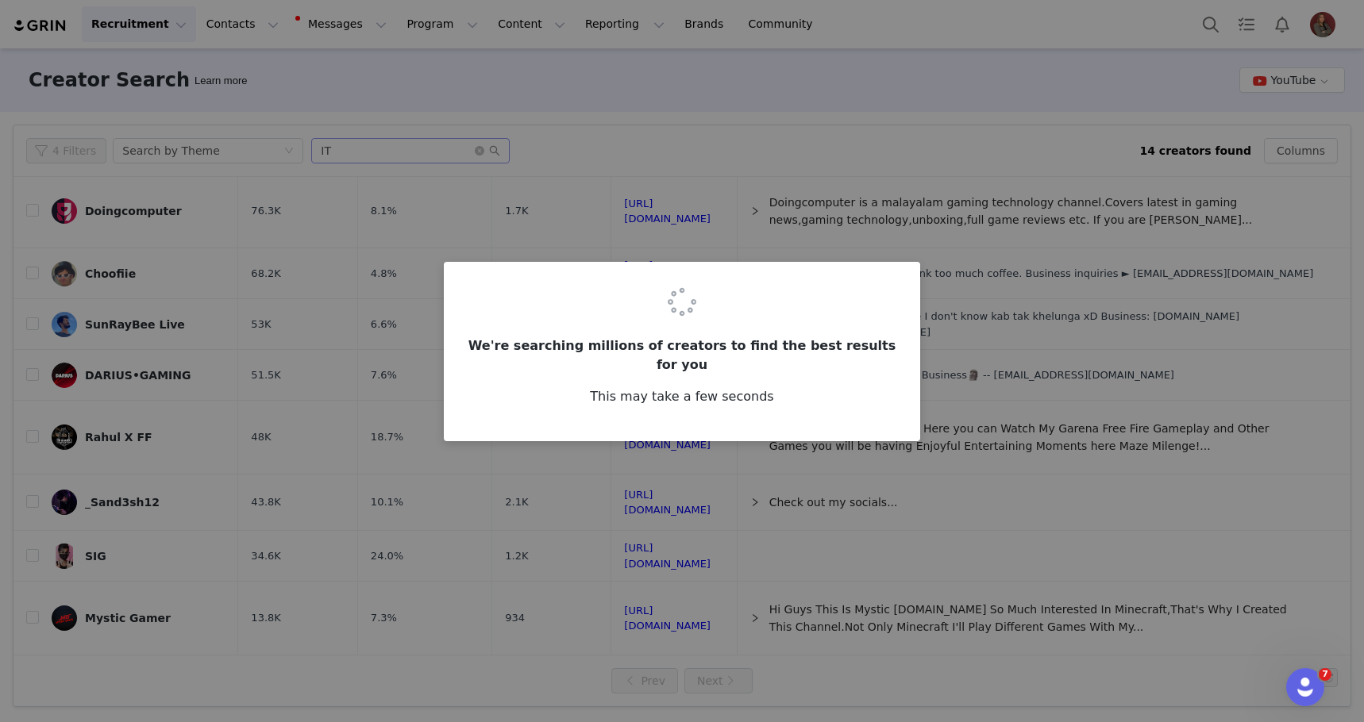
scroll to position [0, 0]
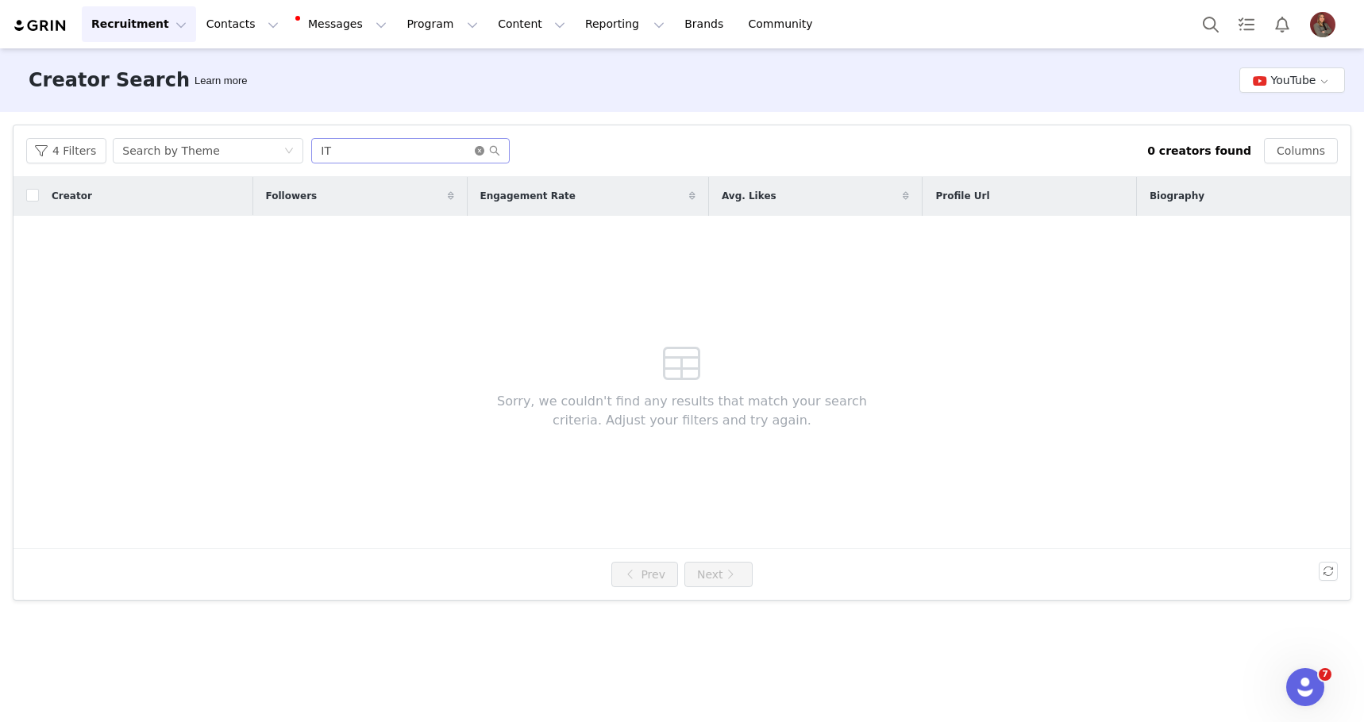
click at [479, 155] on icon "icon: close-circle" at bounding box center [480, 151] width 10 height 10
click at [453, 153] on input "text" at bounding box center [410, 150] width 198 height 25
